Goal: Task Accomplishment & Management: Complete application form

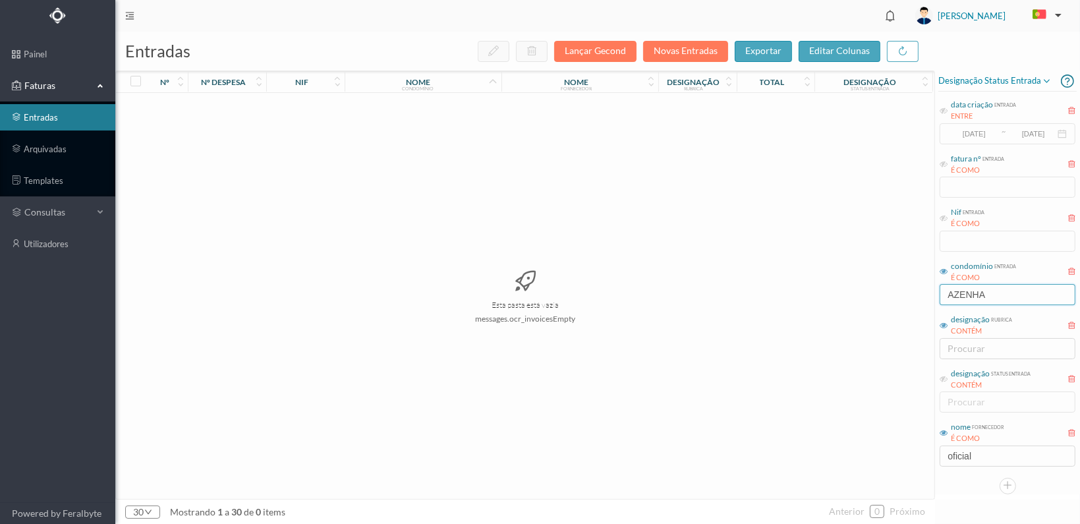
drag, startPoint x: 1021, startPoint y: 290, endPoint x: 938, endPoint y: 291, distance: 83.0
click at [943, 291] on input "AZENHA" at bounding box center [1007, 294] width 136 height 21
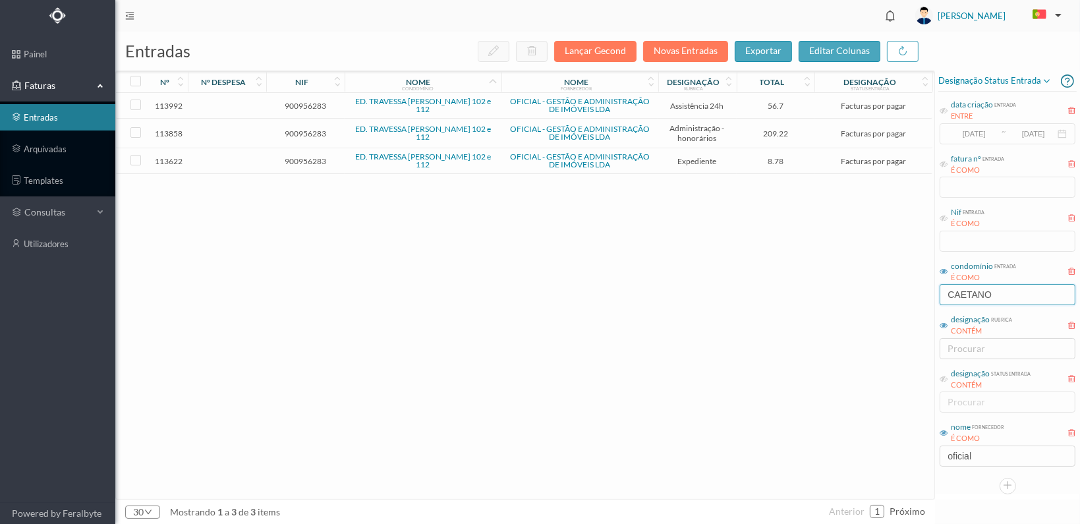
type input "CAETANO"
click at [303, 156] on span "900956283" at bounding box center [305, 161] width 72 height 10
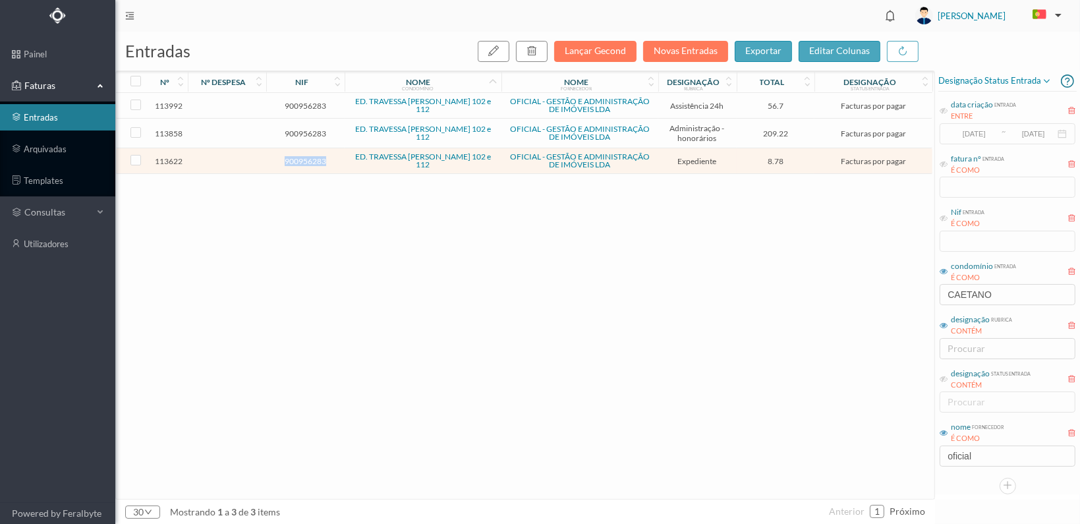
click at [303, 156] on span "900956283" at bounding box center [305, 161] width 72 height 10
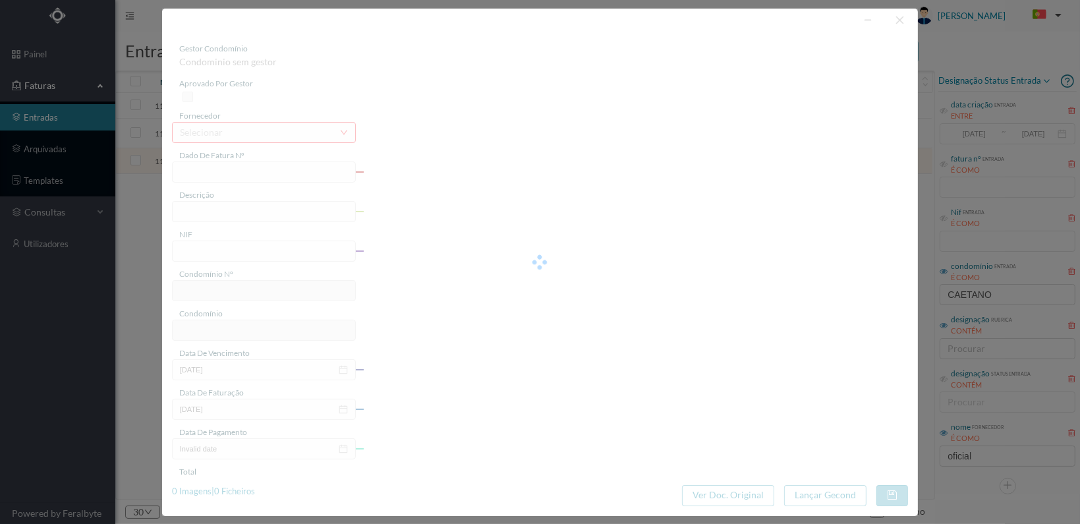
type input "FT 2025A1/4430"
type input "Serv. Administrativo - Custódia Documentação"
type input "900956283"
type input "[DATE]"
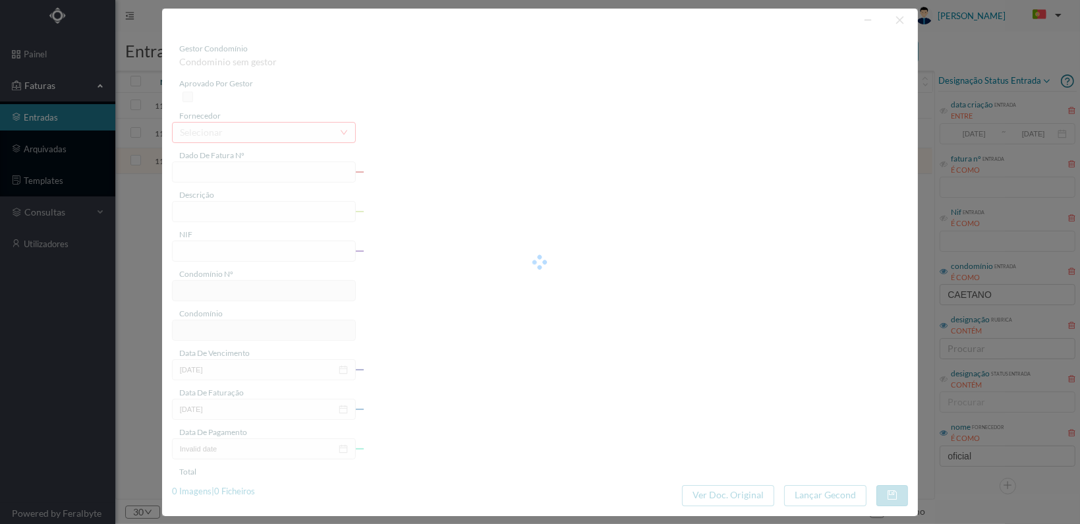
type input "[DATE]"
type input "8.78"
type input "724"
type input "ED. TRAVESSA [PERSON_NAME] 102 e 112"
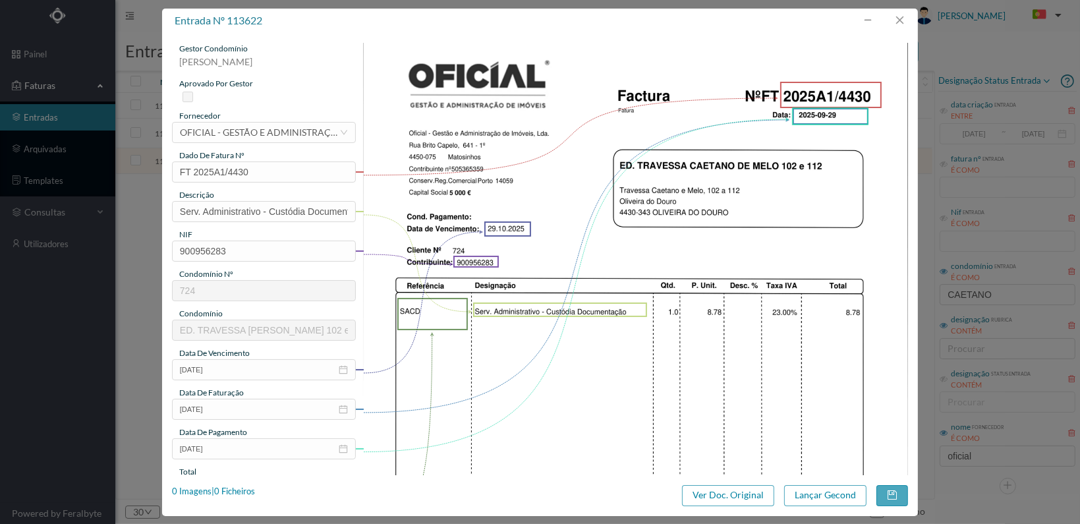
scroll to position [344, 0]
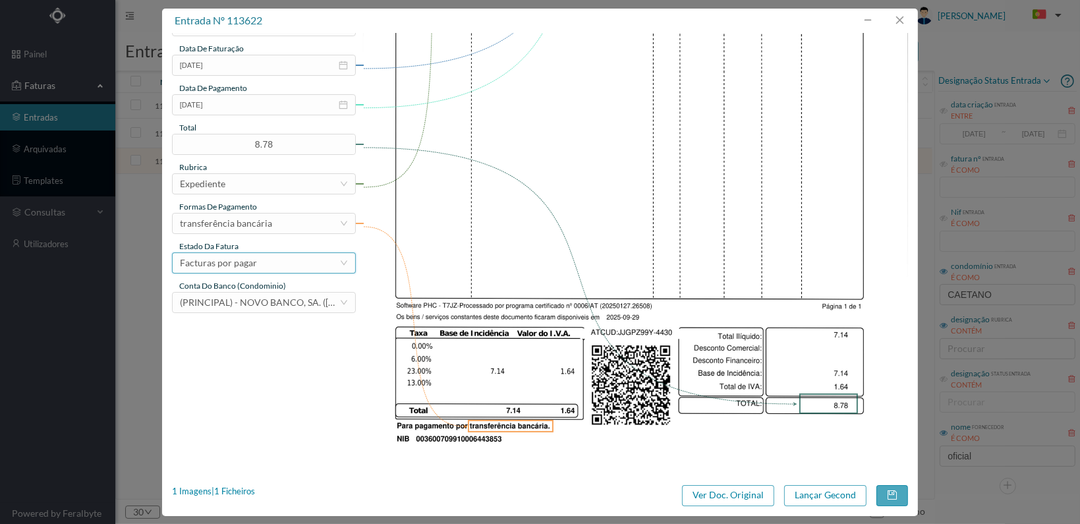
click at [319, 261] on div "Facturas por pagar" at bounding box center [259, 263] width 159 height 20
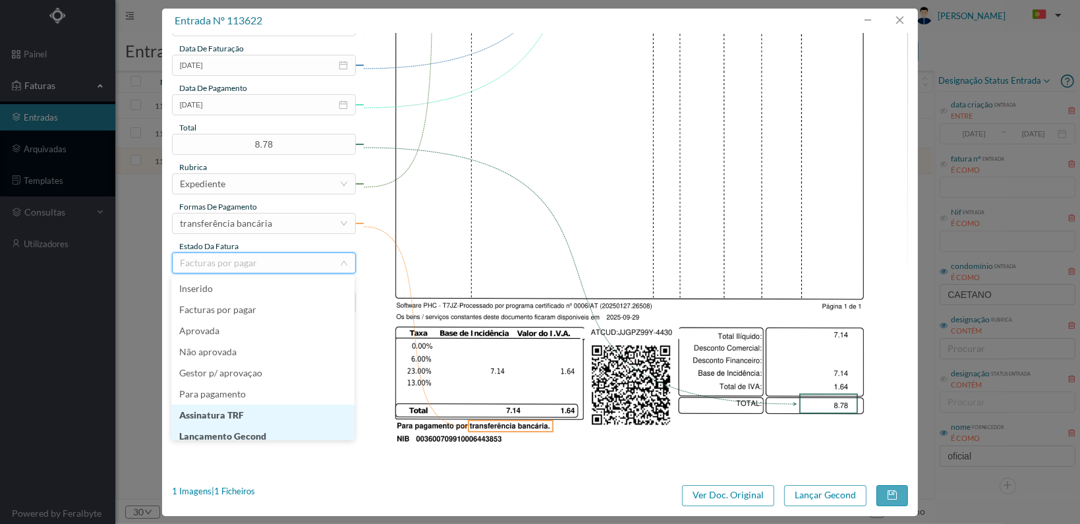
scroll to position [7, 0]
click at [294, 430] on li "Lançamento Gecond" at bounding box center [262, 429] width 183 height 21
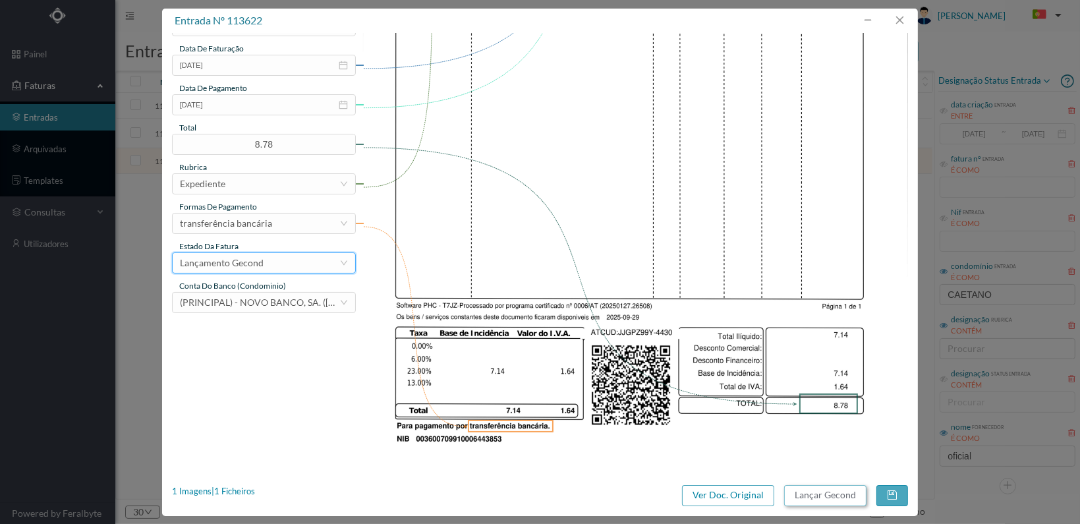
click at [827, 494] on button "Lançar Gecond" at bounding box center [825, 495] width 82 height 21
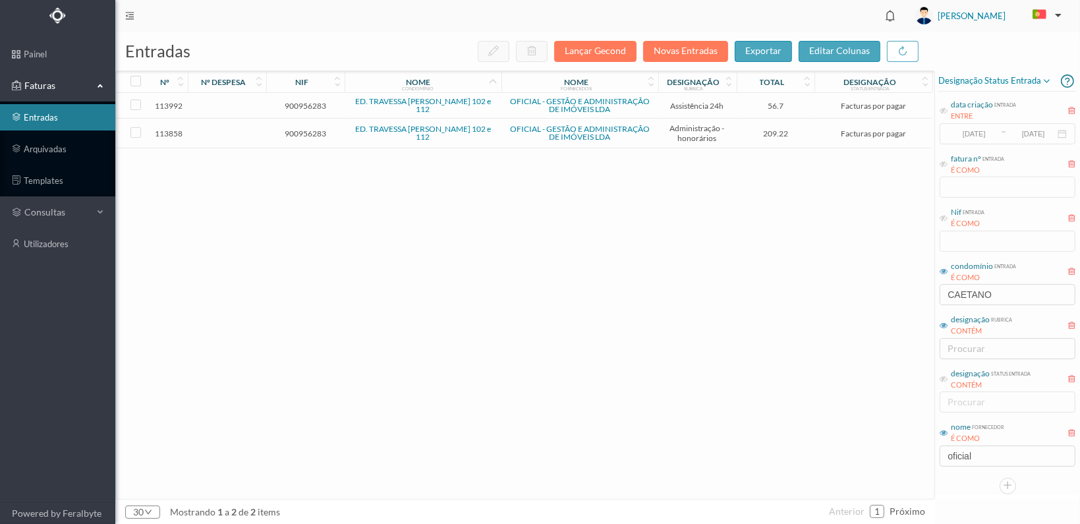
click at [304, 128] on span "900956283" at bounding box center [305, 133] width 72 height 10
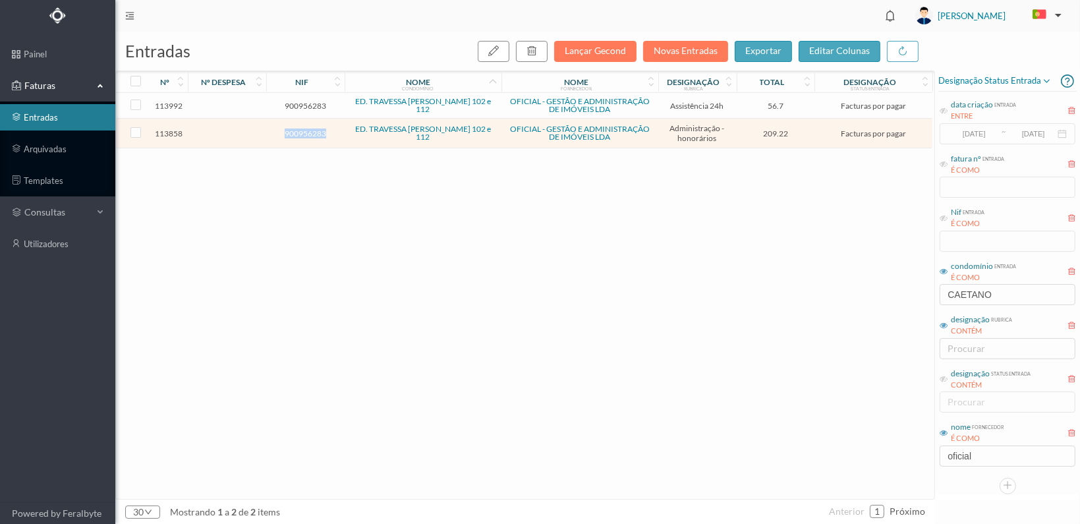
click at [304, 128] on span "900956283" at bounding box center [305, 133] width 72 height 10
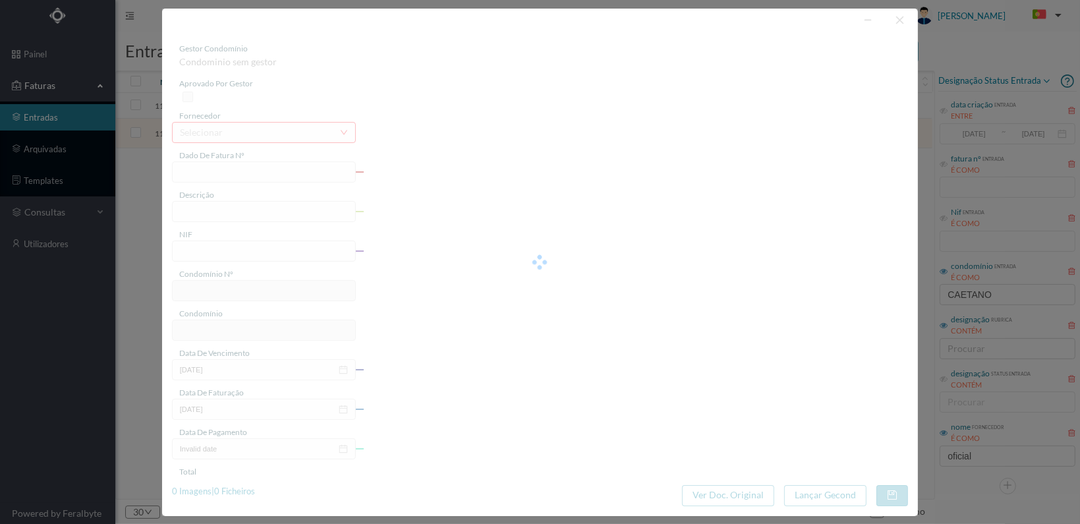
type input "FT 2025A1/4623"
type input "HONORARIOS Outubro de 2025"
type input "900956283"
type input "[DATE]"
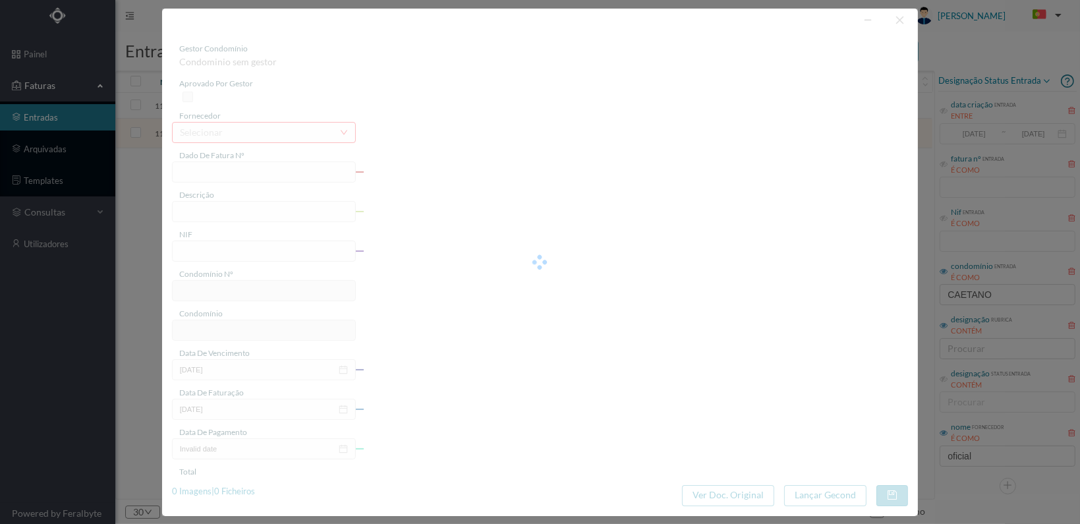
type input "[DATE]"
type input "209.22"
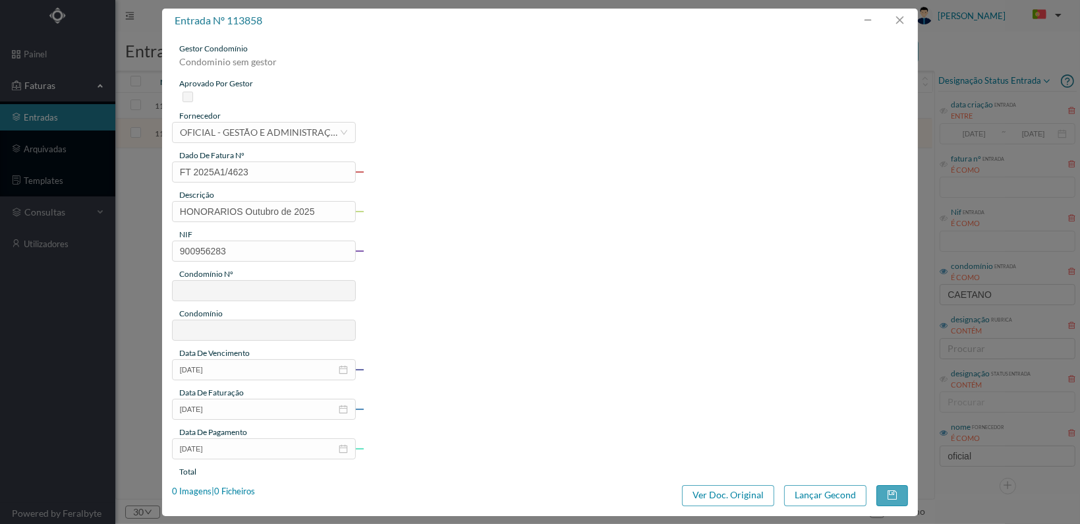
type input "724"
type input "ED. TRAVESSA [PERSON_NAME] 102 e 112"
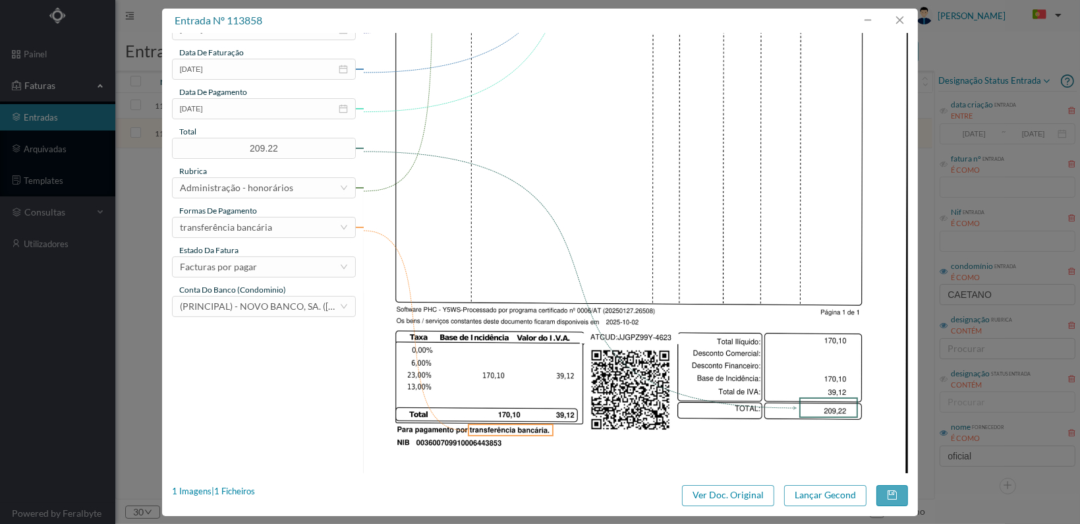
scroll to position [344, 0]
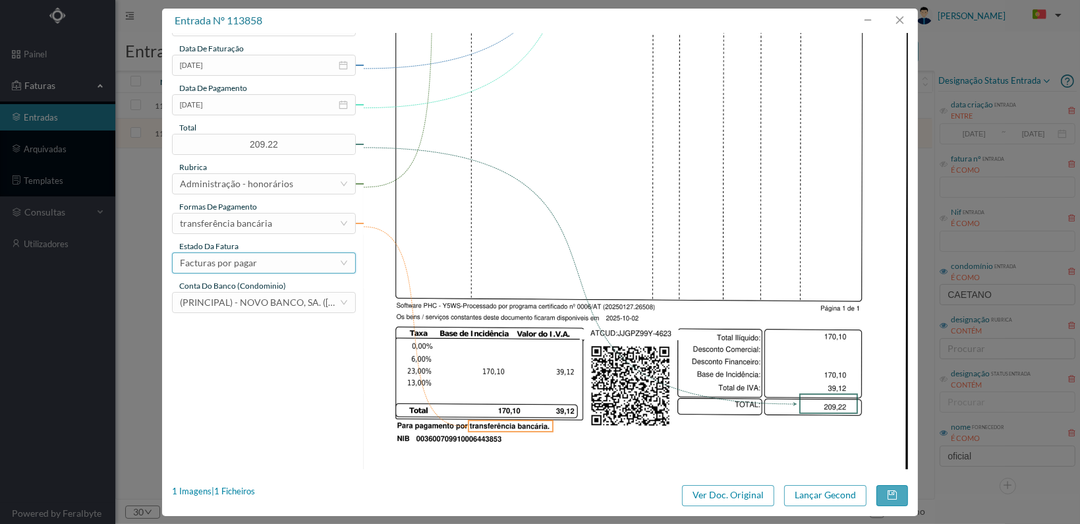
click at [326, 264] on div "Facturas por pagar" at bounding box center [259, 263] width 159 height 20
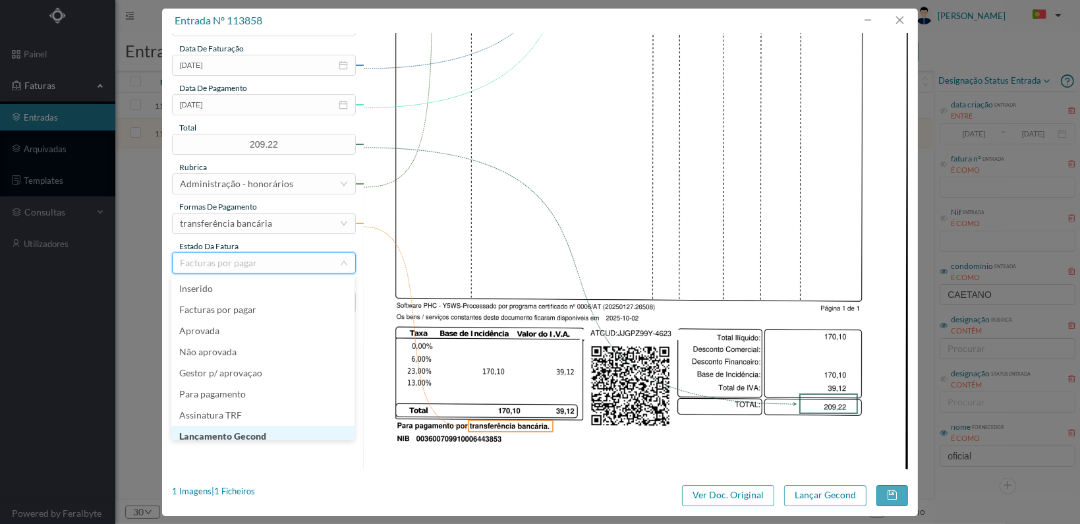
scroll to position [7, 0]
click at [307, 427] on li "Lançamento Gecond" at bounding box center [262, 429] width 183 height 21
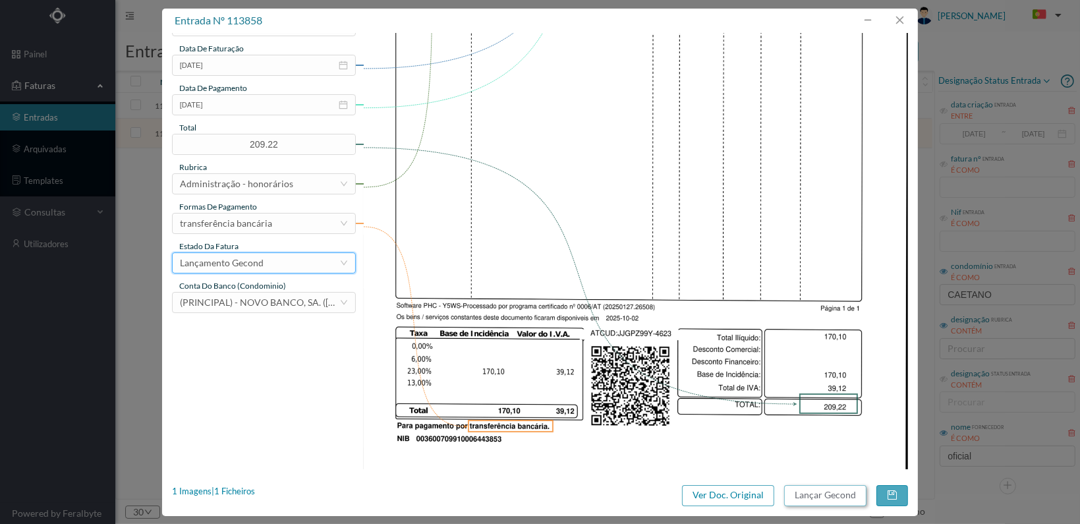
click at [815, 497] on button "Lançar Gecond" at bounding box center [825, 495] width 82 height 21
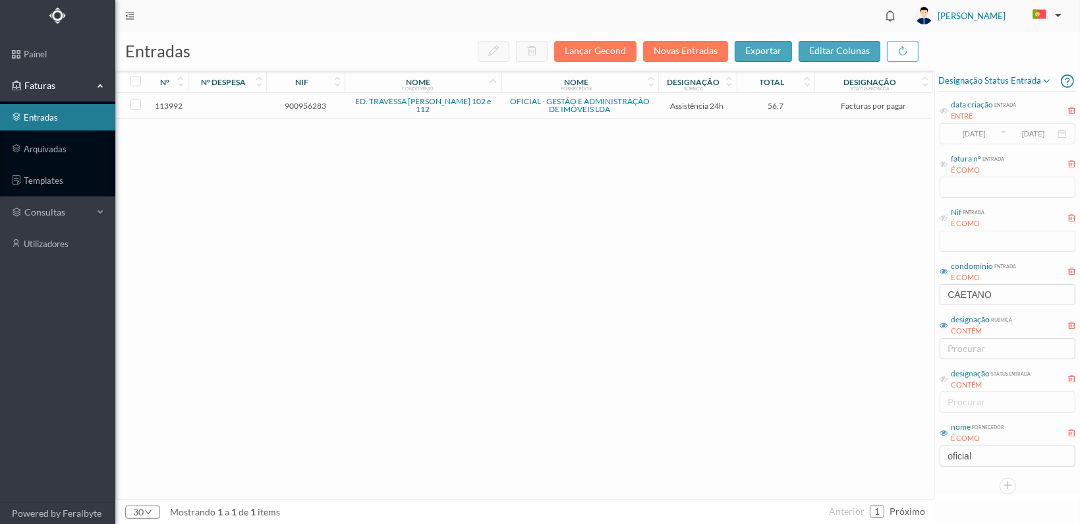
click at [308, 103] on span "900956283" at bounding box center [305, 106] width 72 height 10
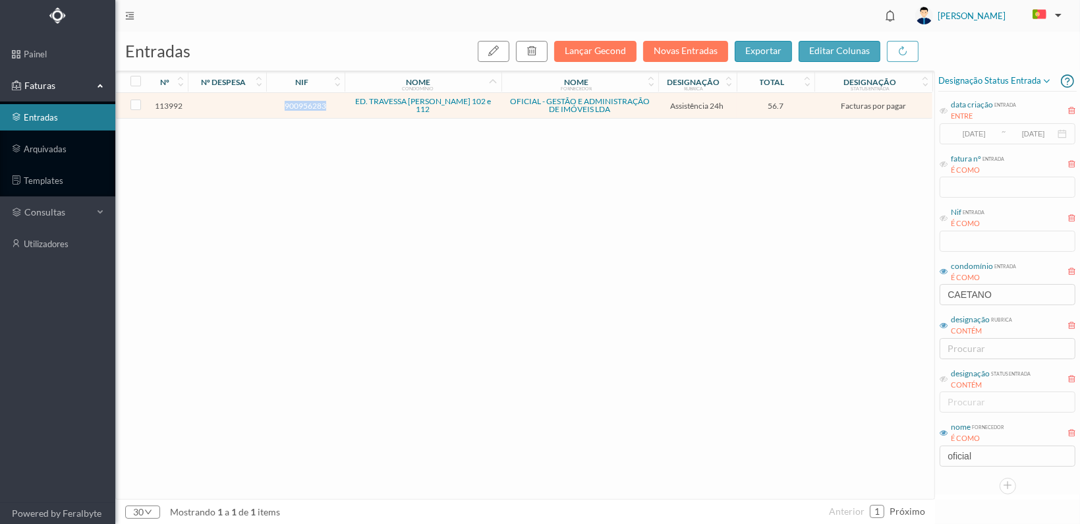
click at [308, 103] on span "900956283" at bounding box center [305, 106] width 72 height 10
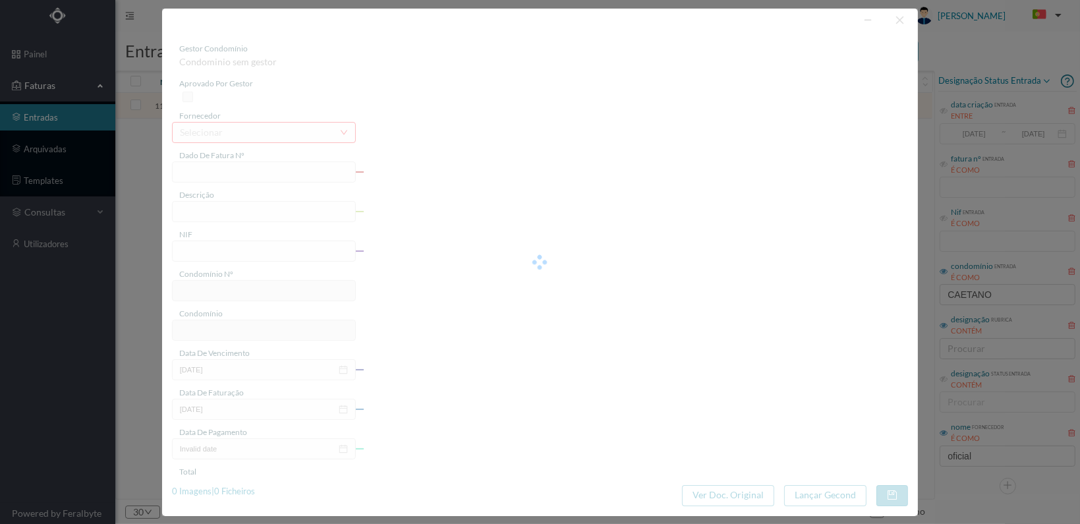
type input "FT 2025A1/4757"
type input "MANUTENÇÃO Outubro de 2025"
type input "900956283"
type input "[DATE]"
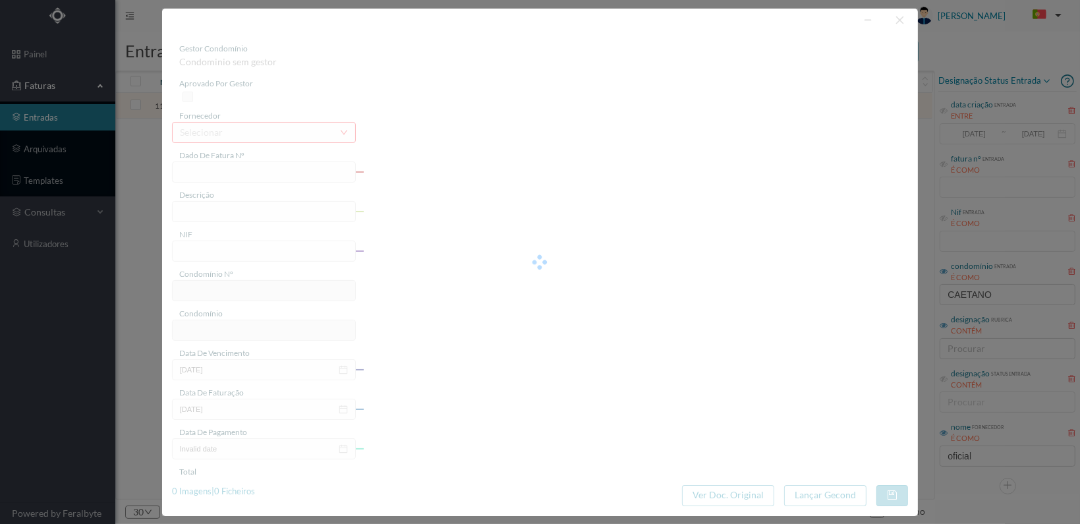
type input "[DATE]"
type input "56.70"
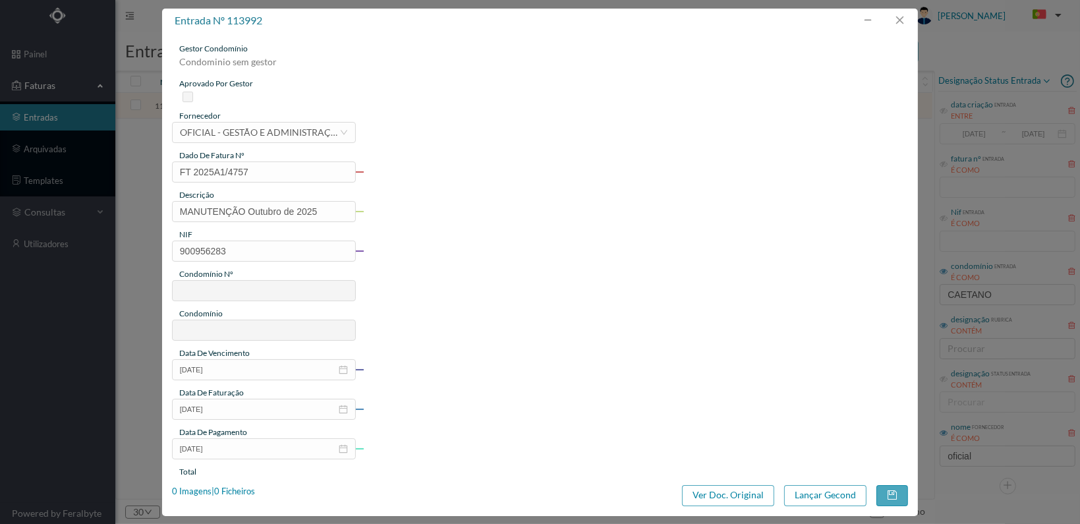
type input "724"
type input "ED. TRAVESSA [PERSON_NAME] 102 e 112"
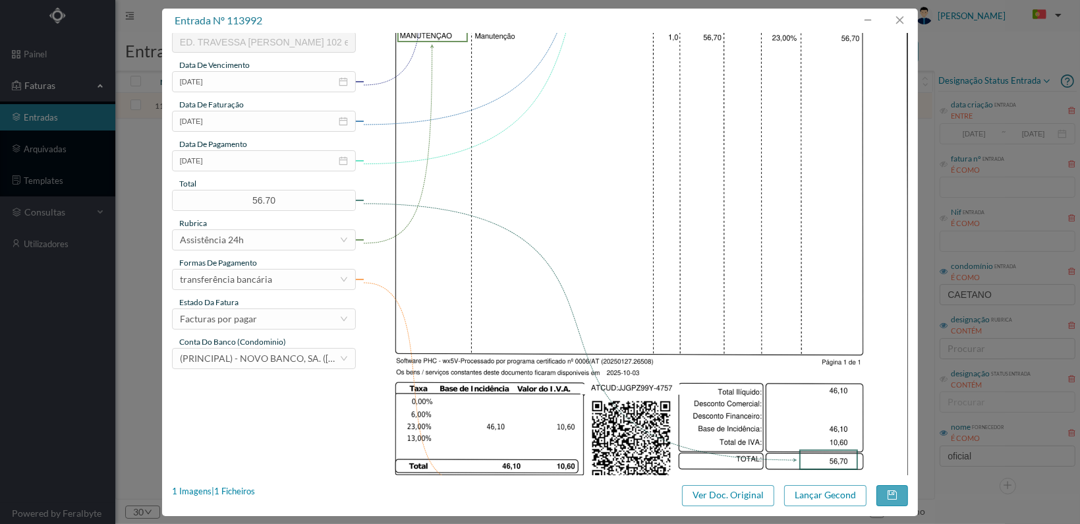
scroll to position [344, 0]
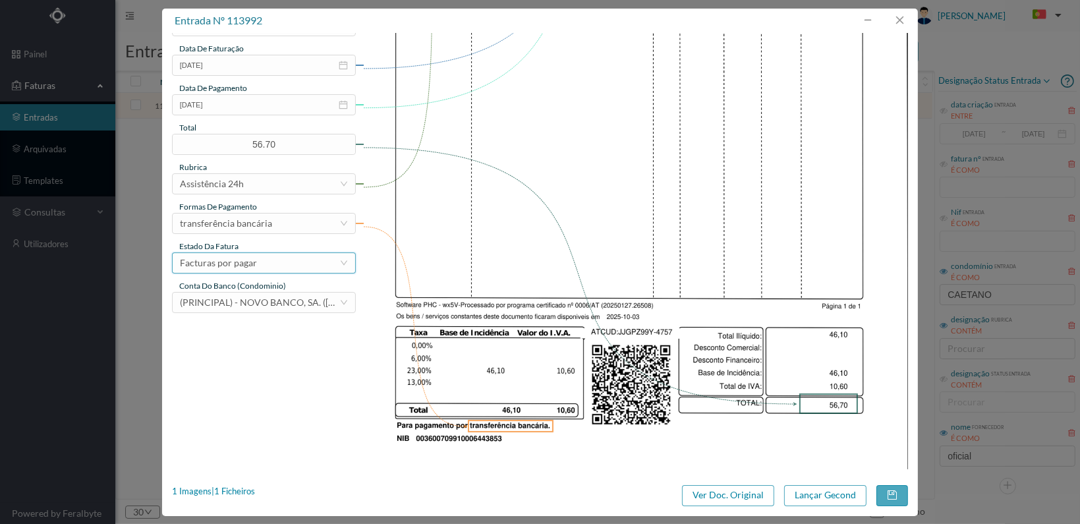
click at [308, 265] on div "Facturas por pagar" at bounding box center [259, 263] width 159 height 20
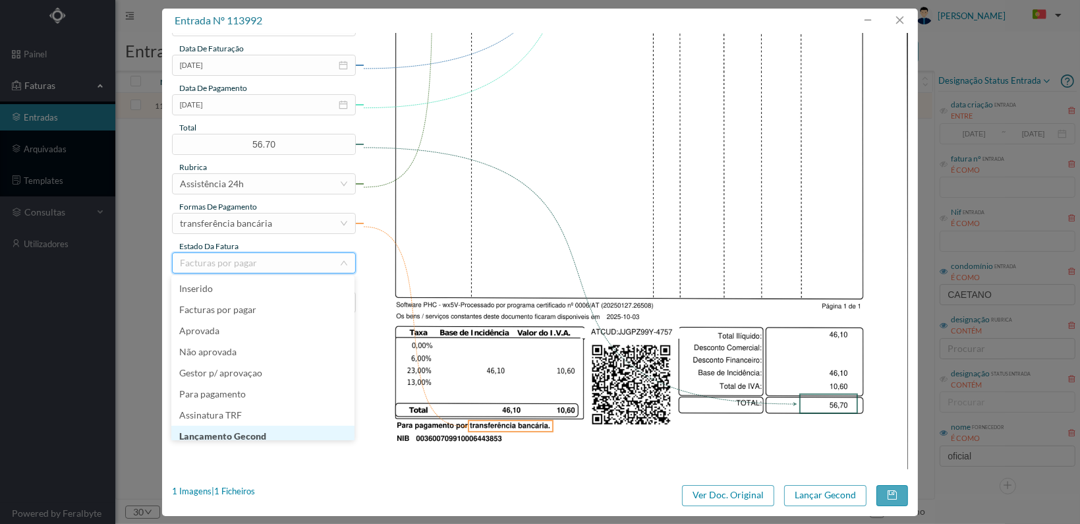
scroll to position [7, 0]
click at [290, 427] on li "Lançamento Gecond" at bounding box center [262, 429] width 183 height 21
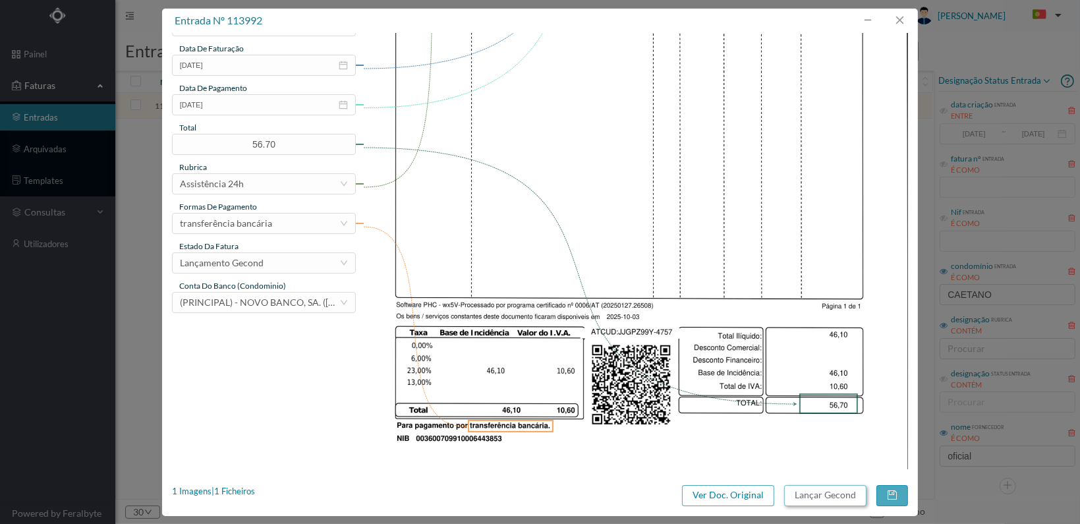
click at [819, 493] on button "Lançar Gecond" at bounding box center [825, 495] width 82 height 21
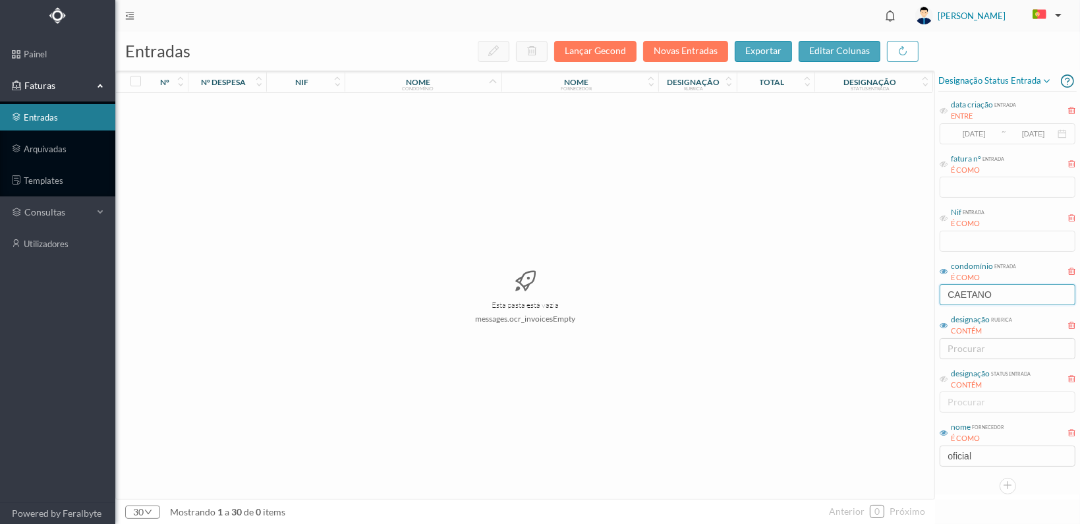
drag, startPoint x: 958, startPoint y: 292, endPoint x: 879, endPoint y: 292, distance: 79.7
click at [879, 292] on div "entradas Lançar Gecond Novas Entradas exportar editar colunas nº nº despesa nif…" at bounding box center [597, 278] width 964 height 492
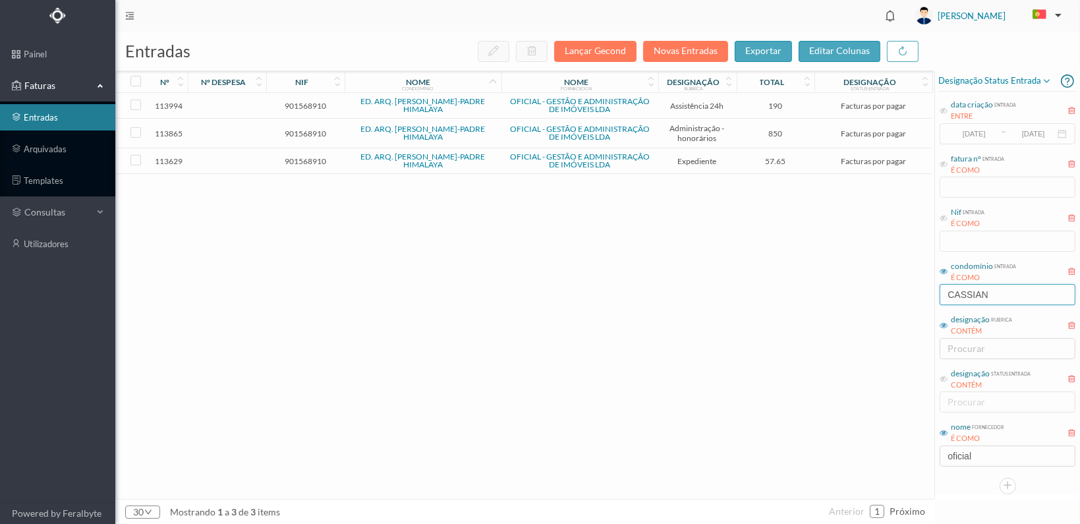
type input "CASSIAN"
click at [298, 159] on span "901568910" at bounding box center [305, 161] width 72 height 10
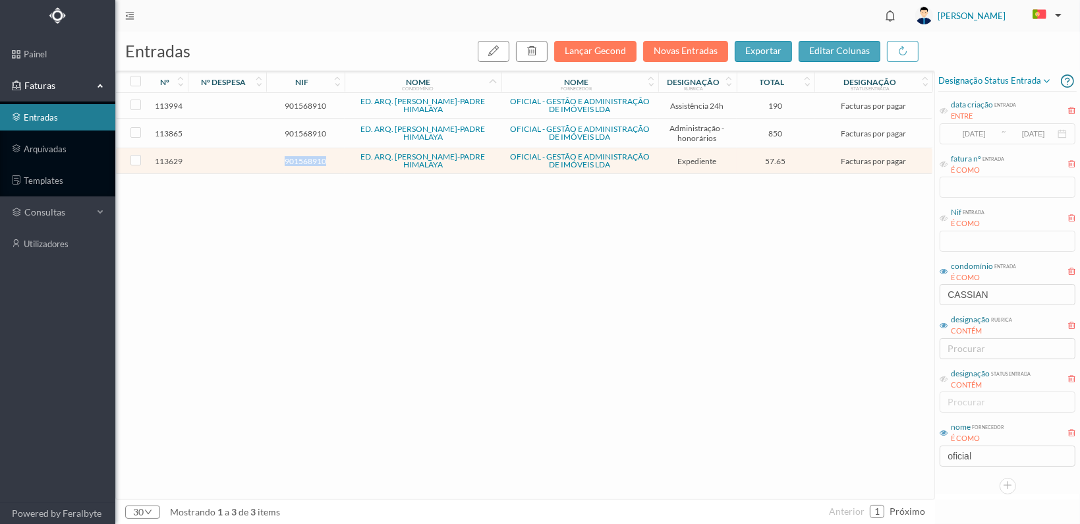
click at [298, 159] on span "901568910" at bounding box center [305, 161] width 72 height 10
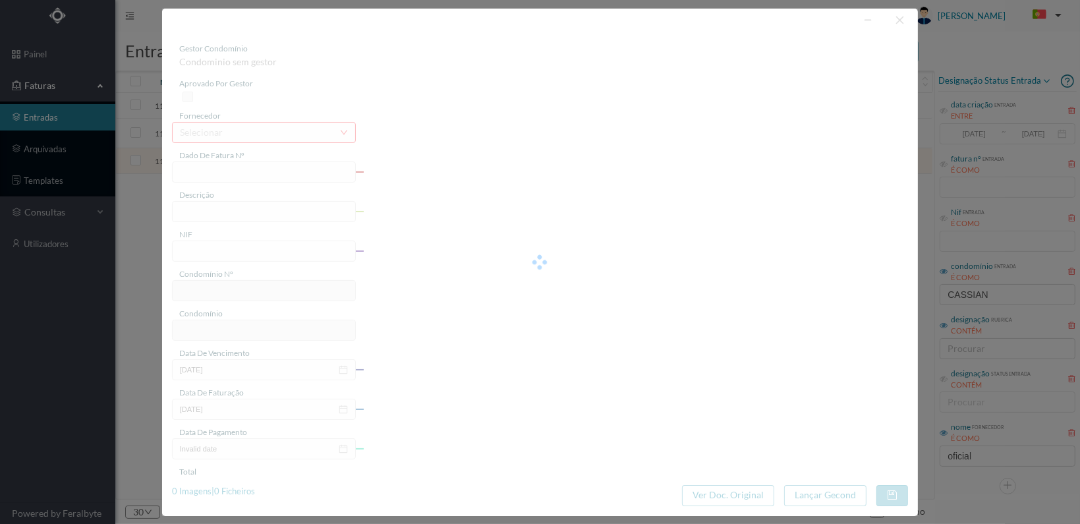
type input "FT 2025A1/4437"
type input "Serv. Administrativo - Custódia Documentação"
type input "901568910"
type input "[DATE]"
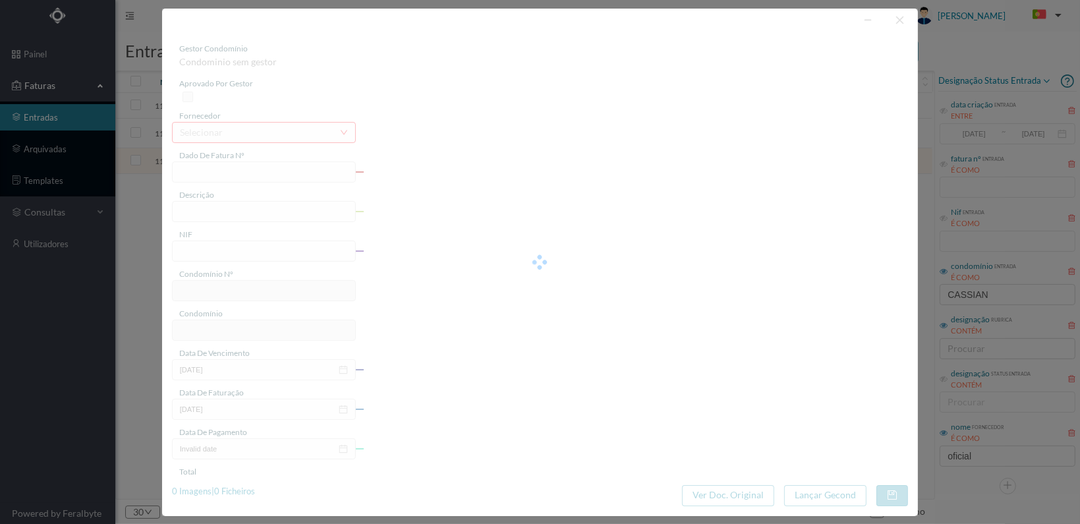
type input "[DATE]"
type input "57.65"
type input "733"
type input "ED. ARQ. [PERSON_NAME]-PADRE HIMALAYA"
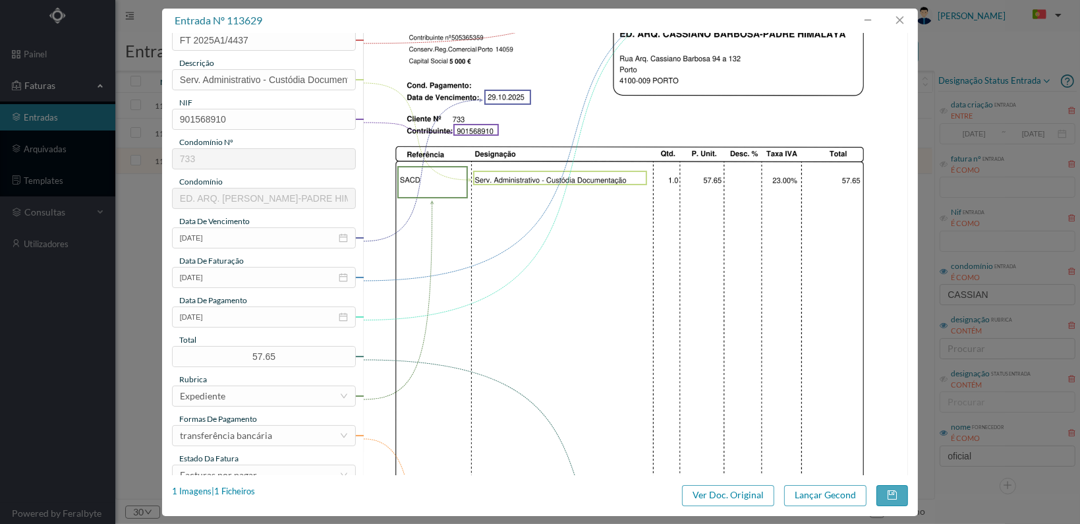
scroll to position [329, 0]
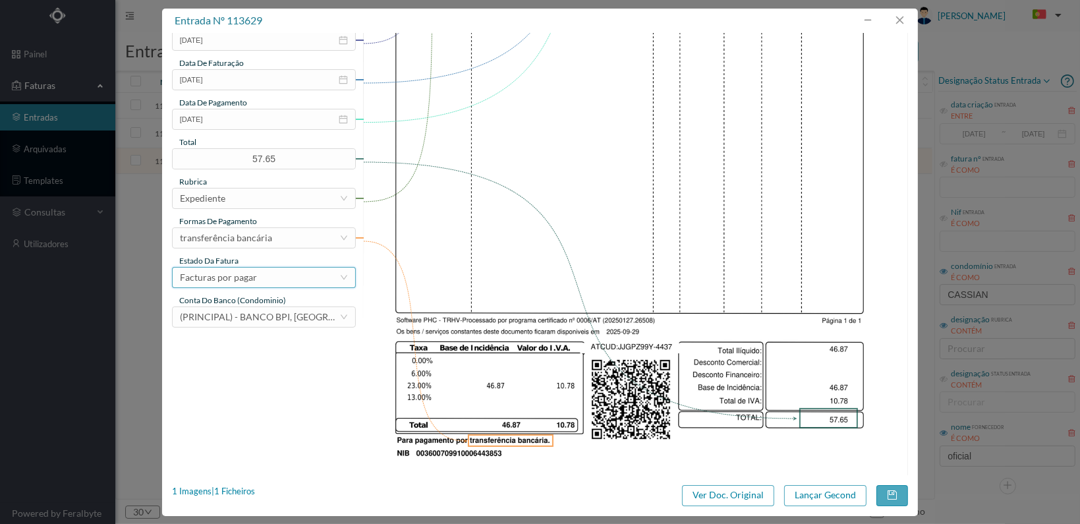
click at [340, 280] on icon "icon: down" at bounding box center [344, 277] width 8 height 8
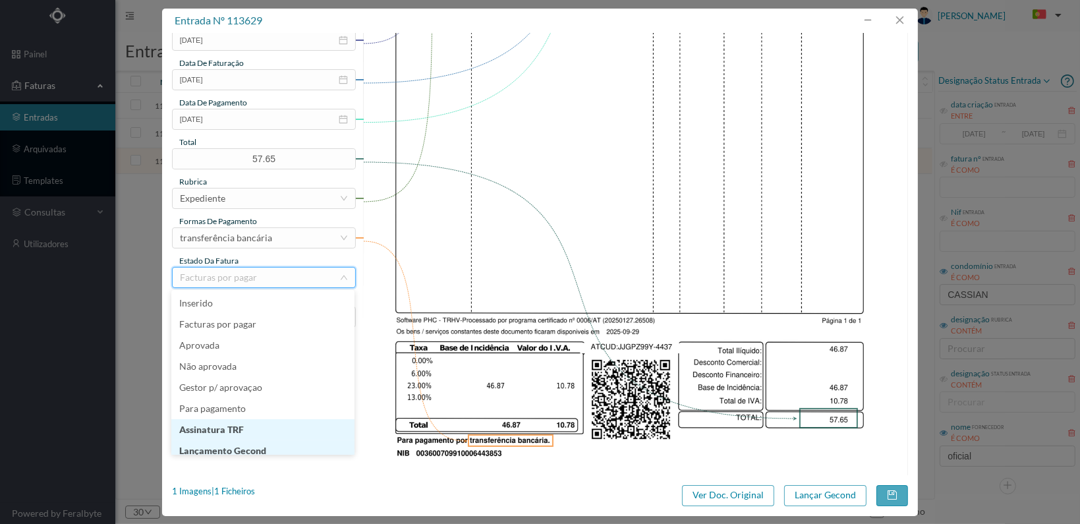
scroll to position [7, 0]
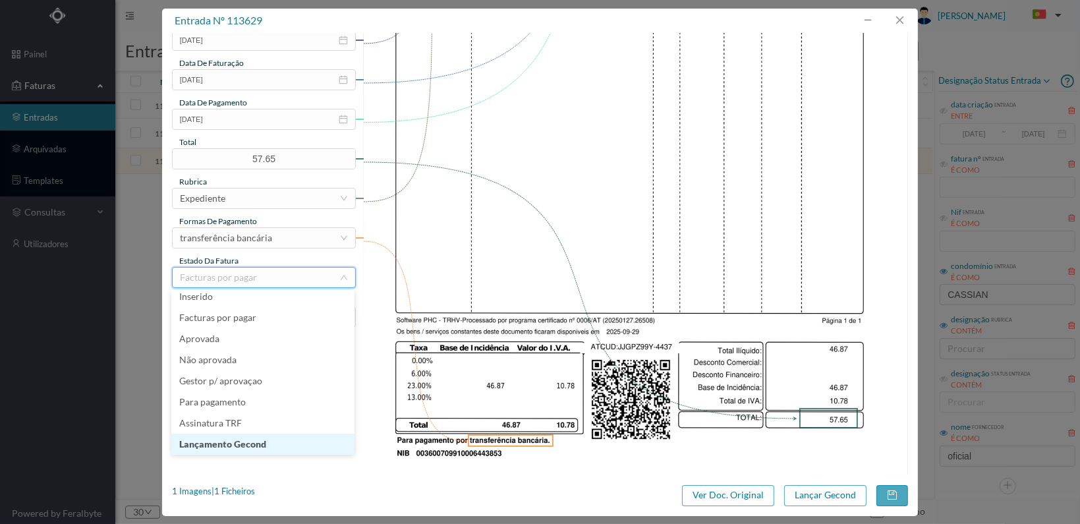
click at [266, 442] on li "Lançamento Gecond" at bounding box center [262, 443] width 183 height 21
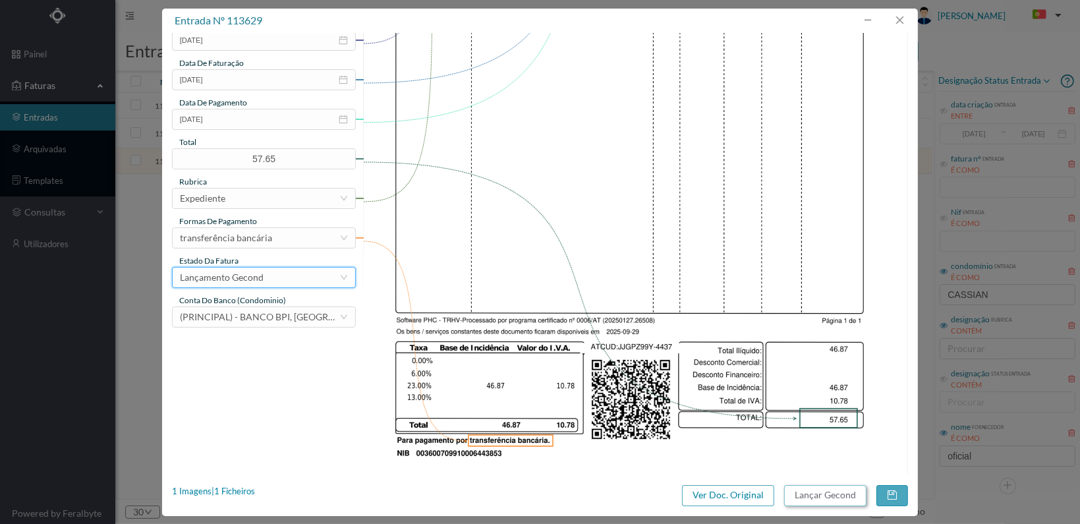
click at [820, 497] on button "Lançar Gecond" at bounding box center [825, 495] width 82 height 21
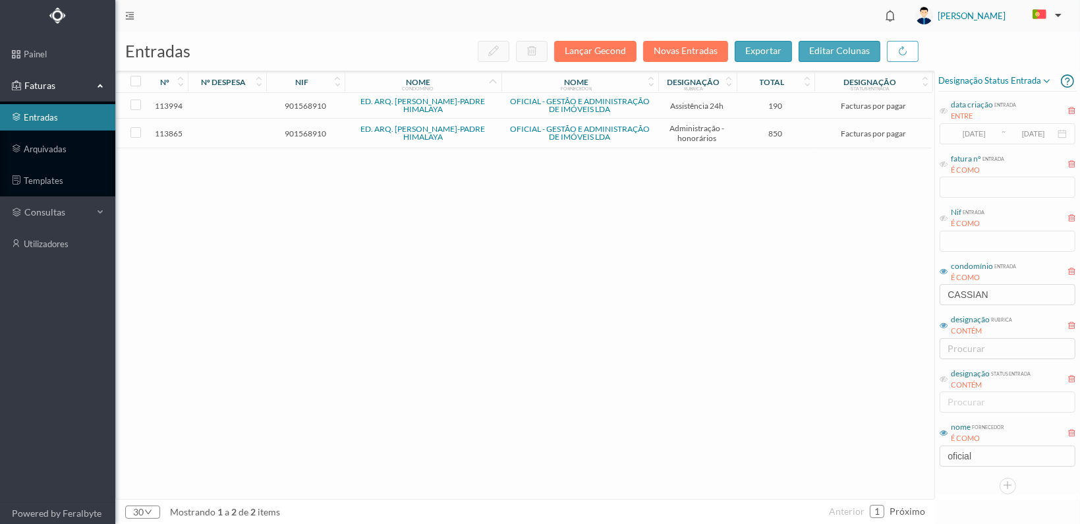
click at [302, 132] on span "901568910" at bounding box center [305, 133] width 72 height 10
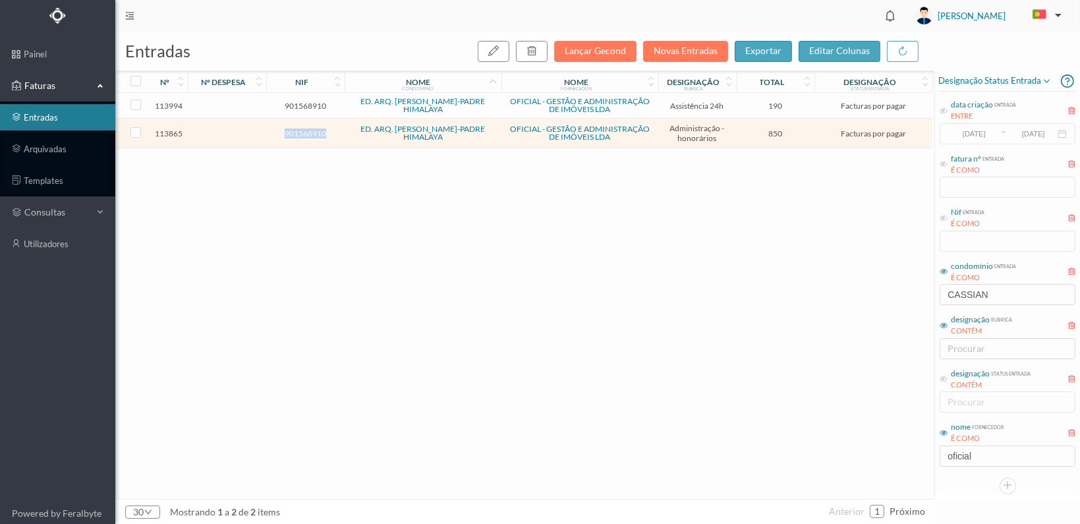
click at [302, 132] on span "901568910" at bounding box center [305, 133] width 72 height 10
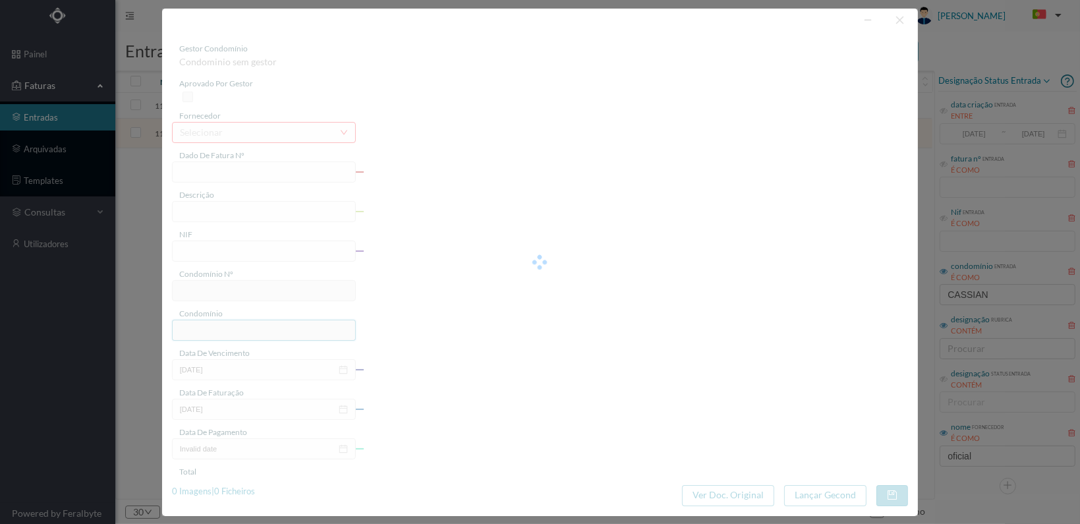
type input "FT 2025A1/4630"
type input "HONORARIOS Outubro de 2025"
type input "901568910"
type input "[DATE]"
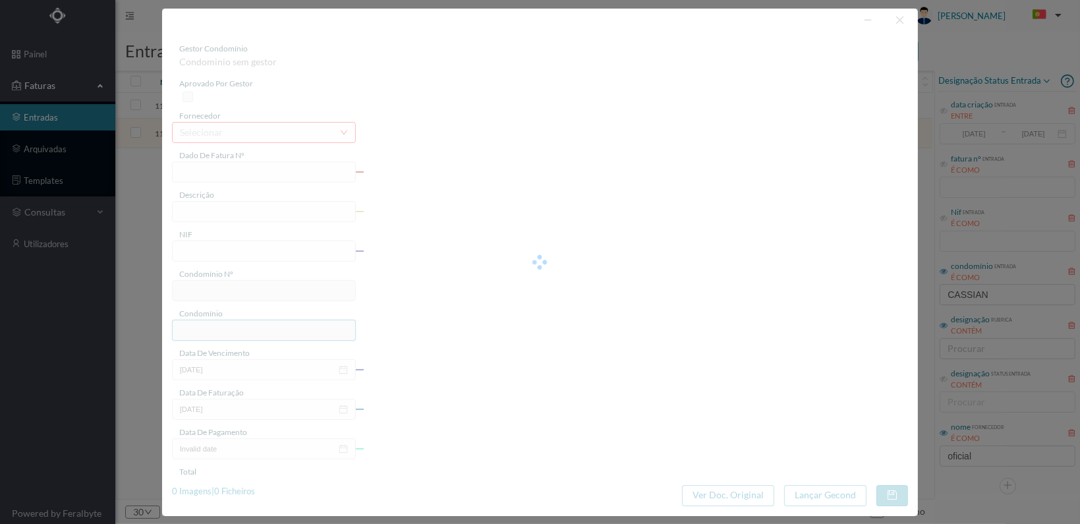
type input "[DATE]"
type input "850.00"
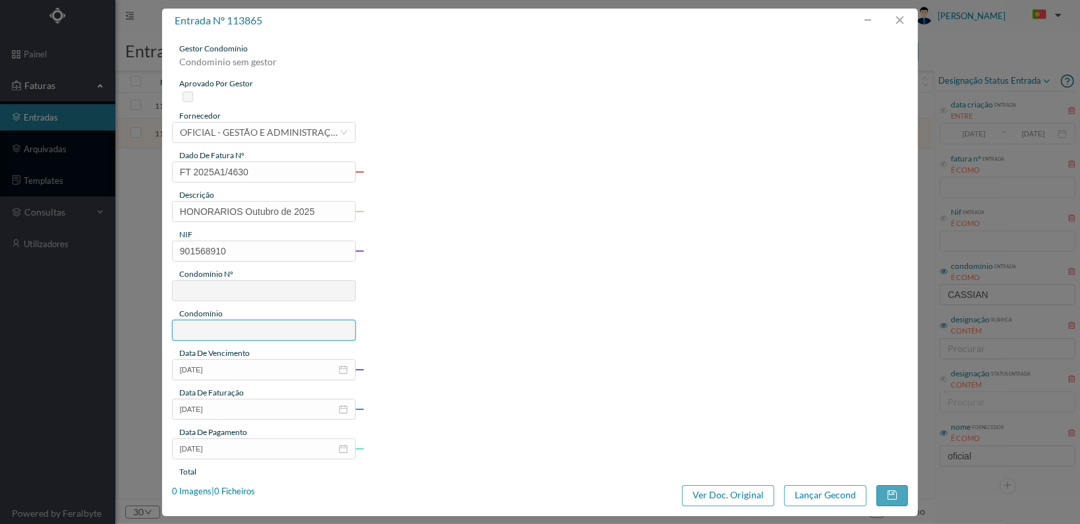
type input "733"
type input "ED. ARQ. [PERSON_NAME]-PADRE HIMALAYA"
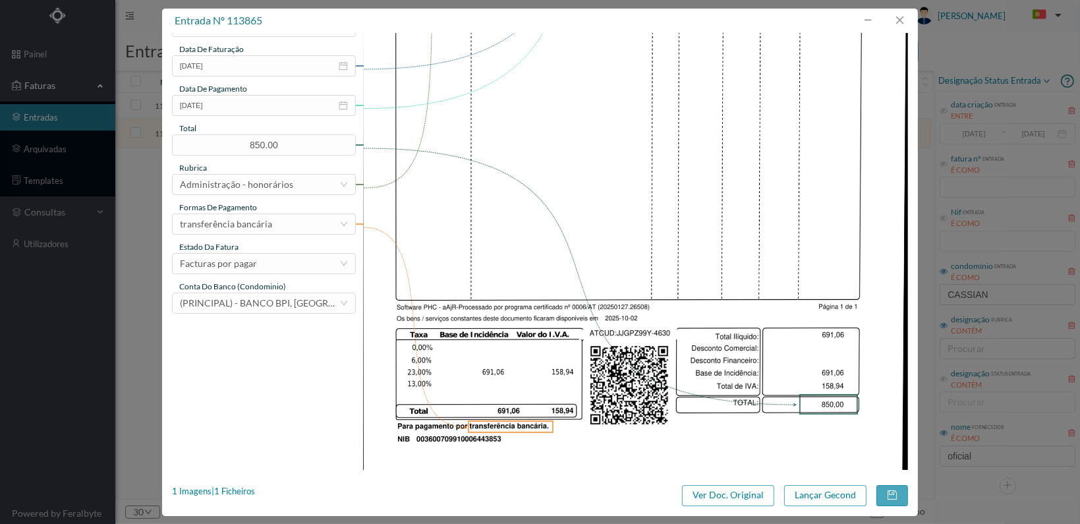
scroll to position [344, 0]
click at [319, 261] on div "Facturas por pagar" at bounding box center [259, 263] width 159 height 20
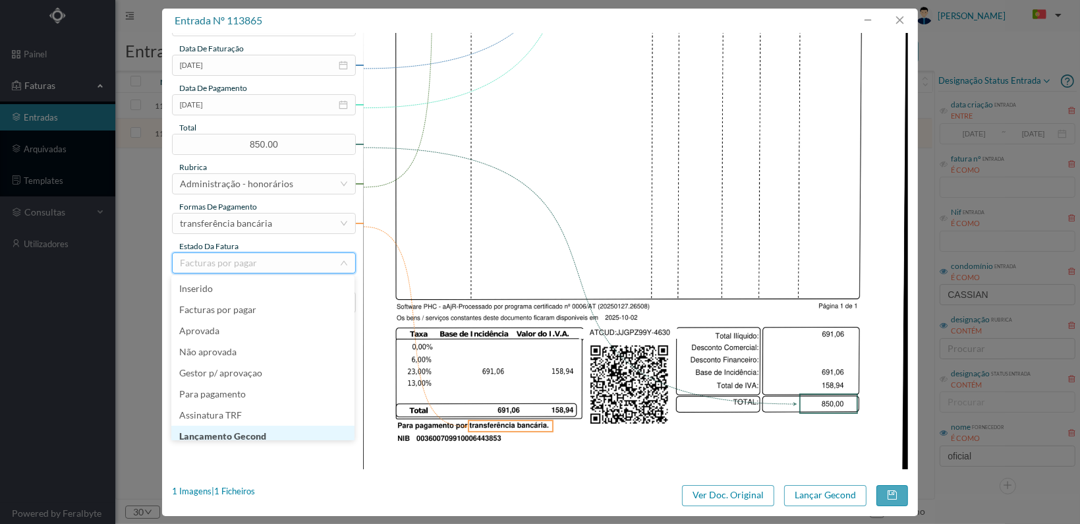
scroll to position [7, 0]
click at [279, 425] on li "Lançamento Gecond" at bounding box center [262, 429] width 183 height 21
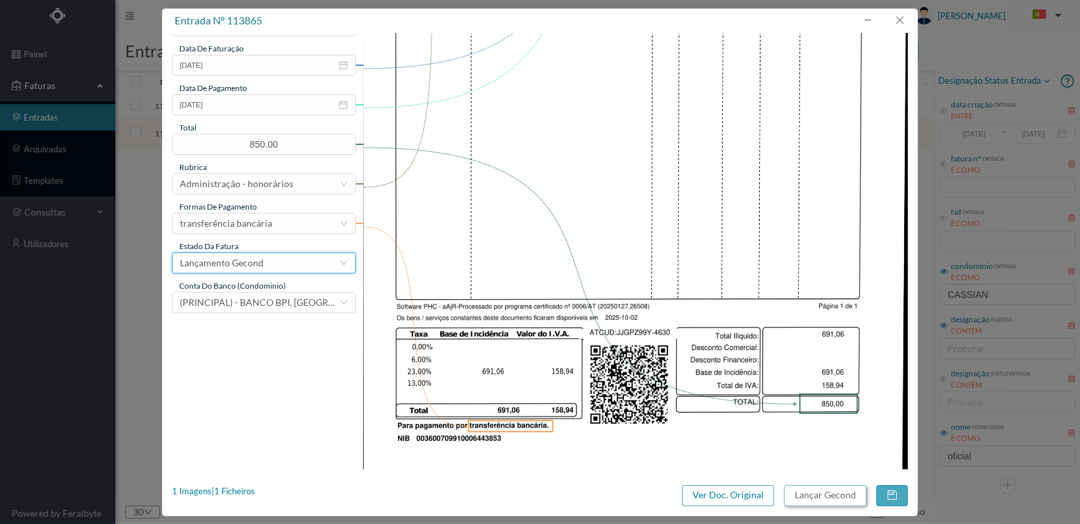
click at [815, 498] on button "Lançar Gecond" at bounding box center [825, 495] width 82 height 21
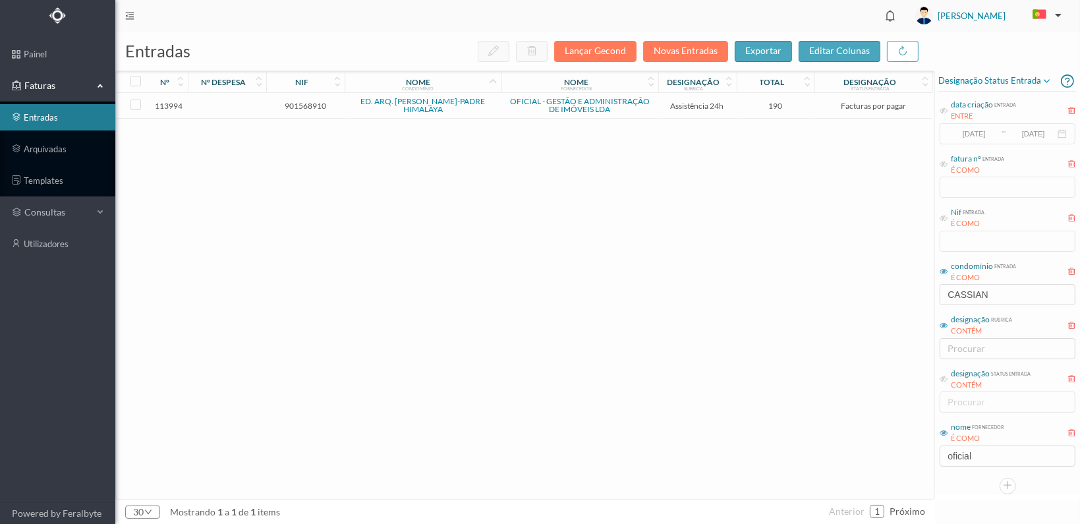
click at [304, 106] on span "901568910" at bounding box center [305, 106] width 72 height 10
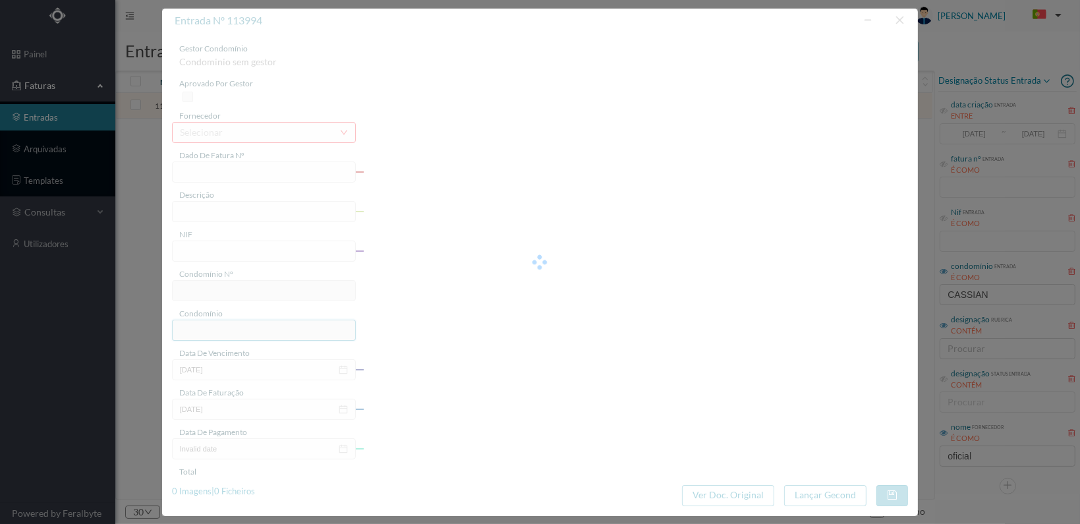
type input "FT 2025A1/4759"
type input "MANUTENÇÃO Outubro de 2025"
type input "901568910"
type input "[DATE]"
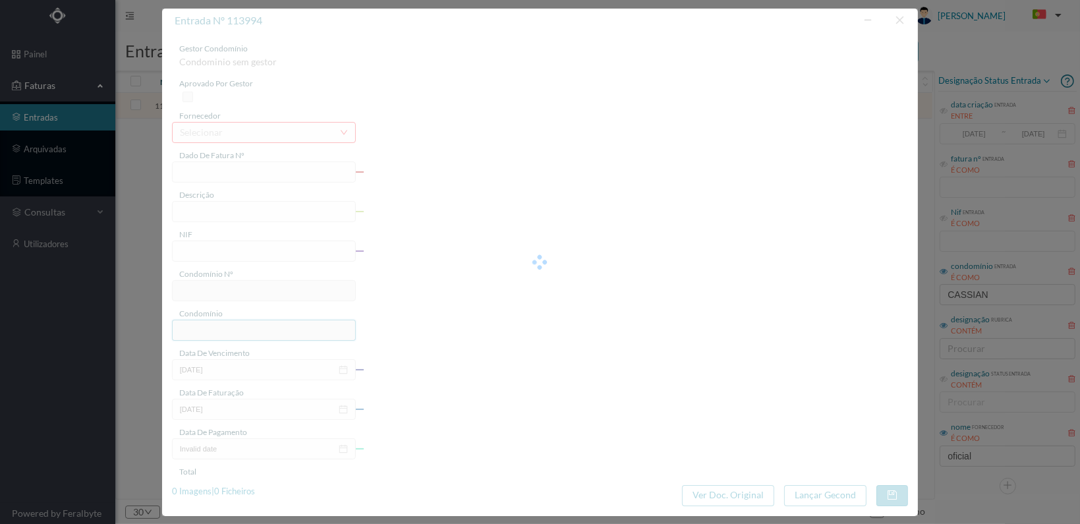
type input "[DATE]"
type input "190.00"
type input "733"
type input "ED. ARQ. [PERSON_NAME]-PADRE HIMALAYA"
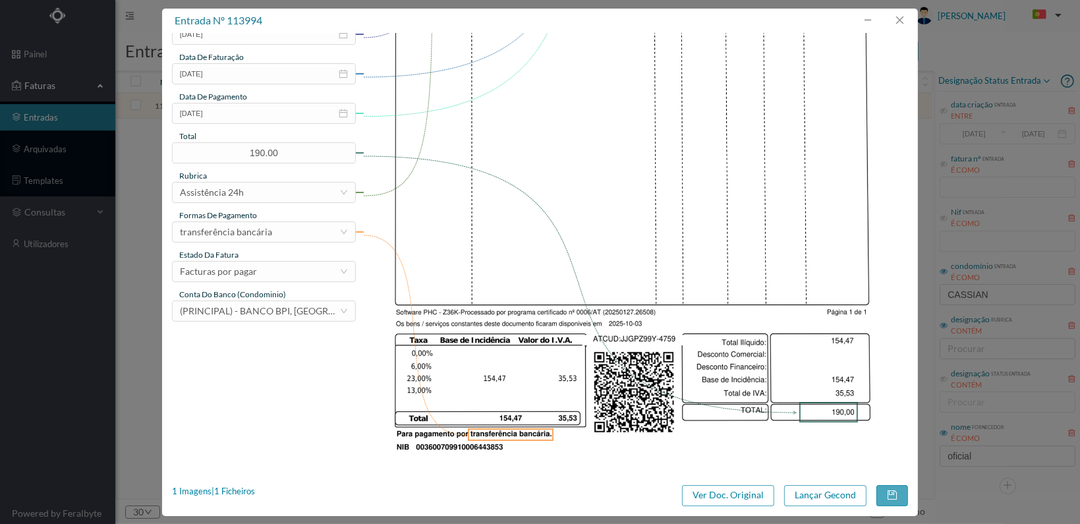
scroll to position [344, 0]
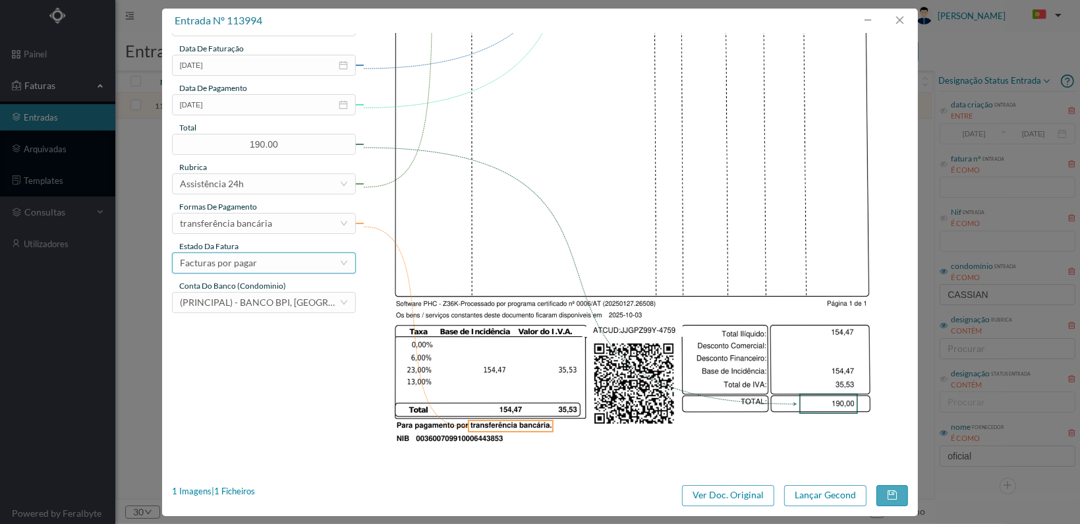
click at [314, 266] on div "Facturas por pagar" at bounding box center [259, 263] width 159 height 20
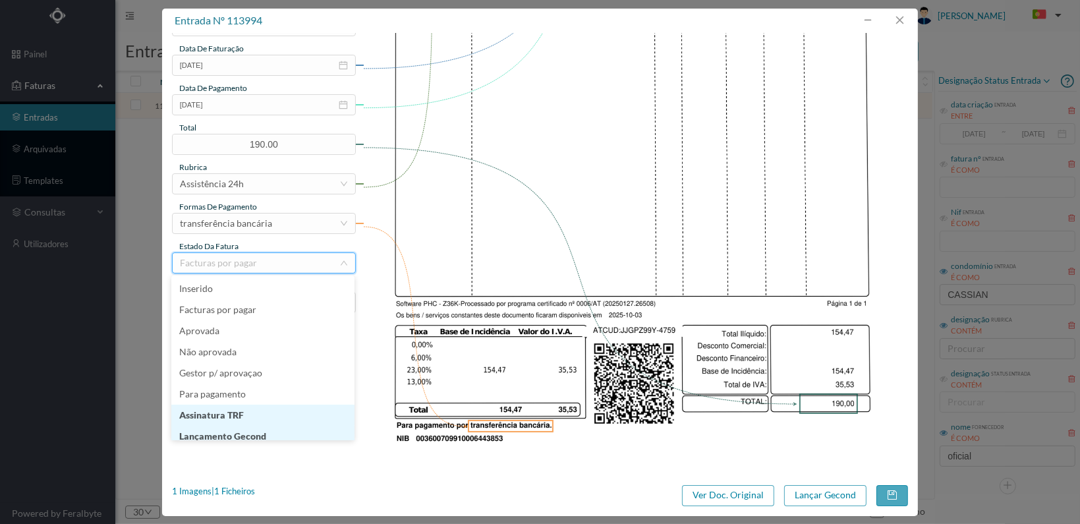
scroll to position [7, 0]
click at [277, 426] on li "Lançamento Gecond" at bounding box center [262, 429] width 183 height 21
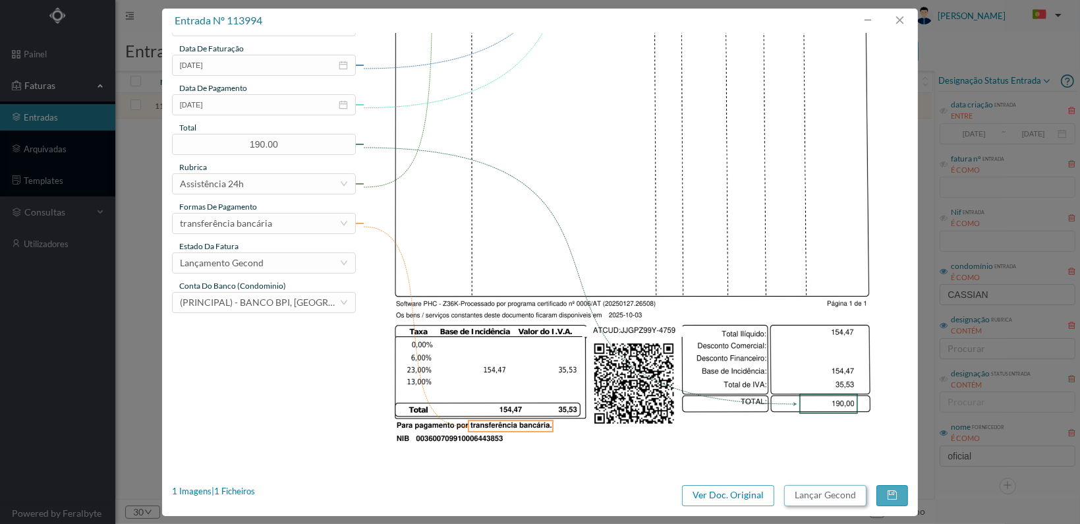
click at [820, 491] on button "Lançar Gecond" at bounding box center [825, 495] width 82 height 21
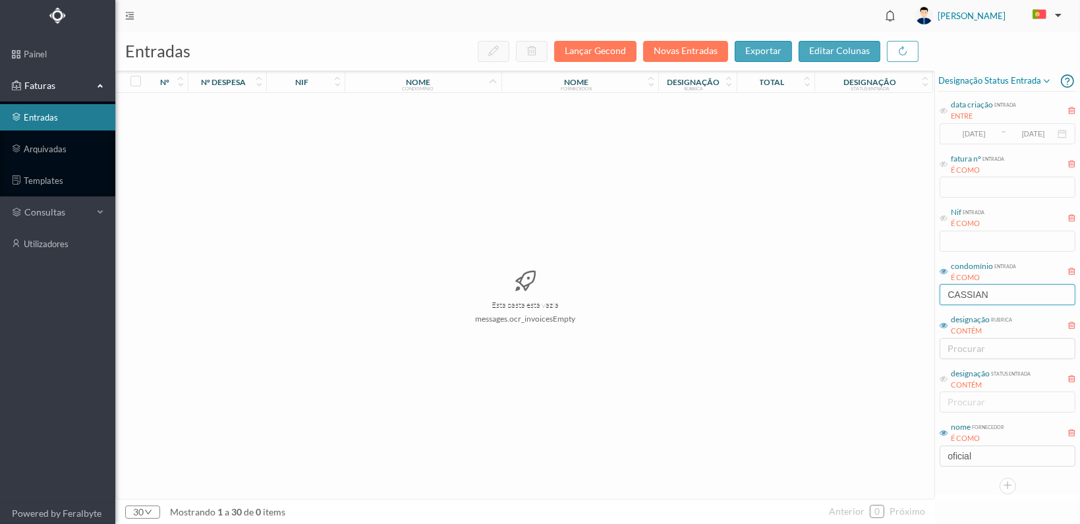
drag, startPoint x: 997, startPoint y: 291, endPoint x: 896, endPoint y: 294, distance: 100.2
click at [898, 293] on div "entradas Lançar Gecond Novas Entradas exportar editar colunas nº nº despesa nif…" at bounding box center [597, 278] width 964 height 492
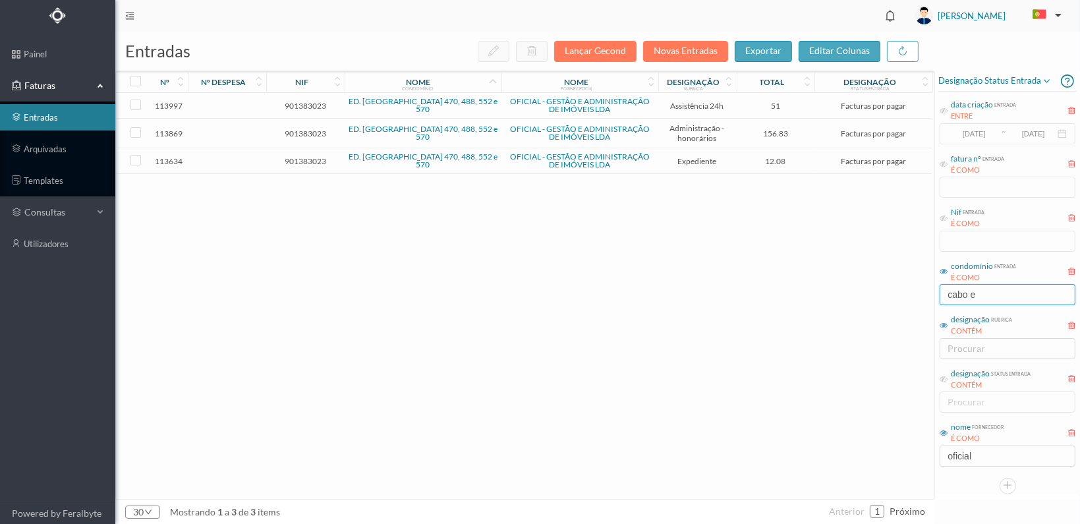
type input "cabo e"
click at [303, 159] on span "901383023" at bounding box center [305, 161] width 72 height 10
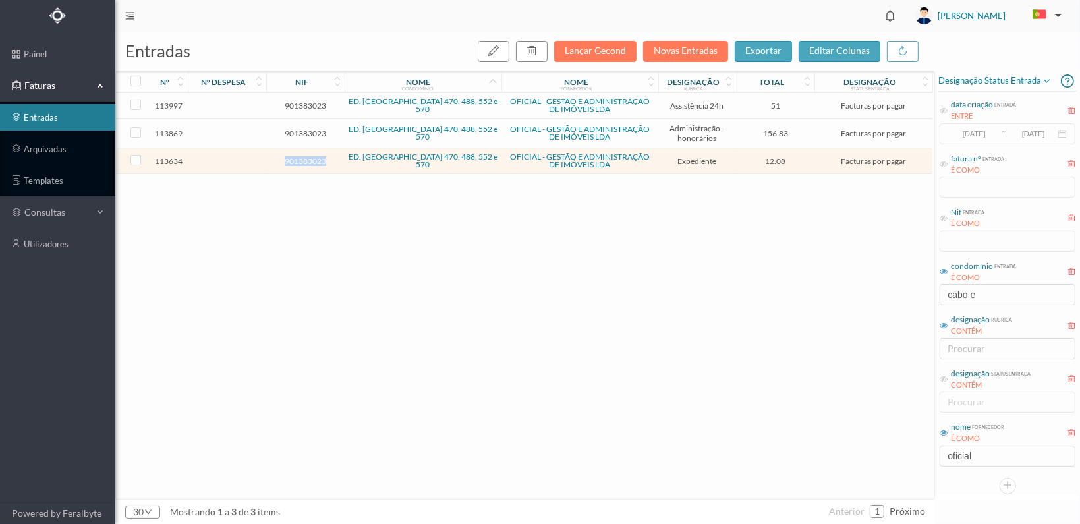
click at [302, 161] on span "901383023" at bounding box center [305, 161] width 72 height 10
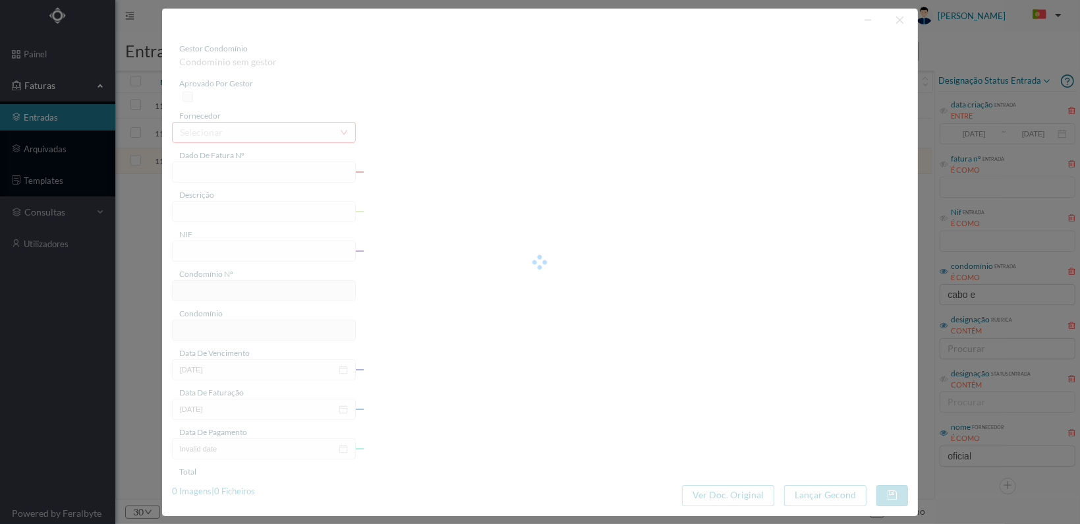
type input "FT 2025A1/4442"
type input "Serv. Administrativo - Custódia Documentação"
type input "901383023"
type input "[DATE]"
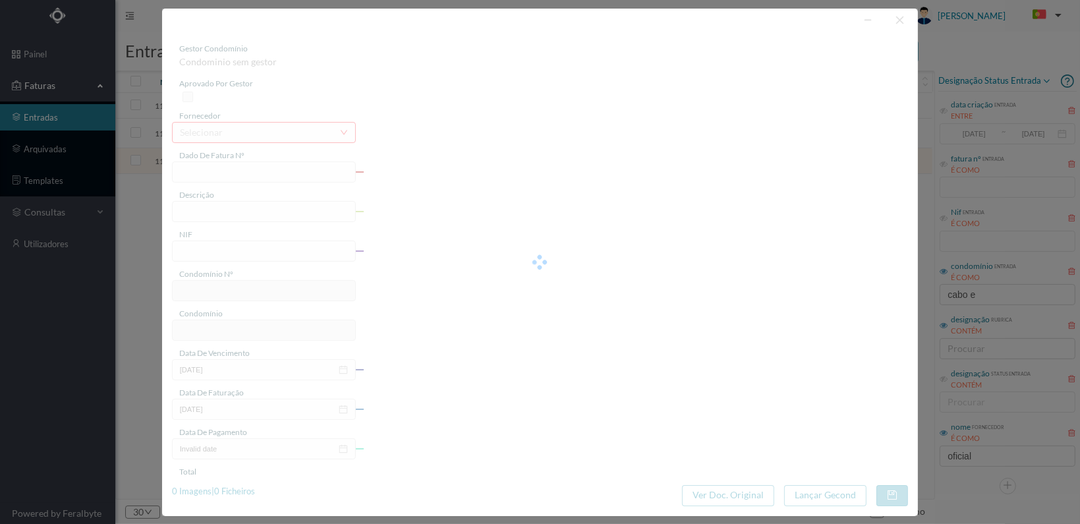
type input "[DATE]"
type input "12.08"
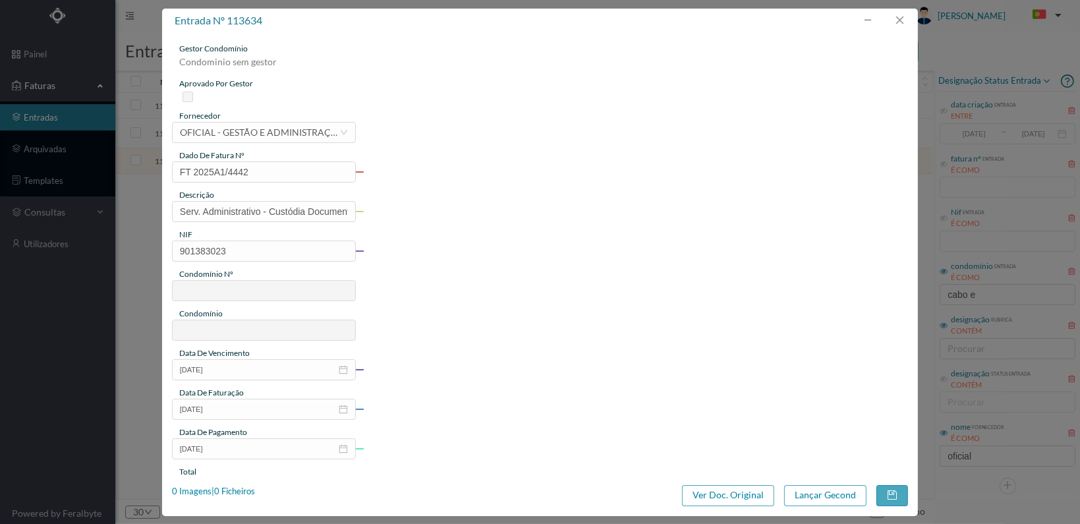
type input "739"
type input "ED. [GEOGRAPHIC_DATA] 470, 488, 552 e 570"
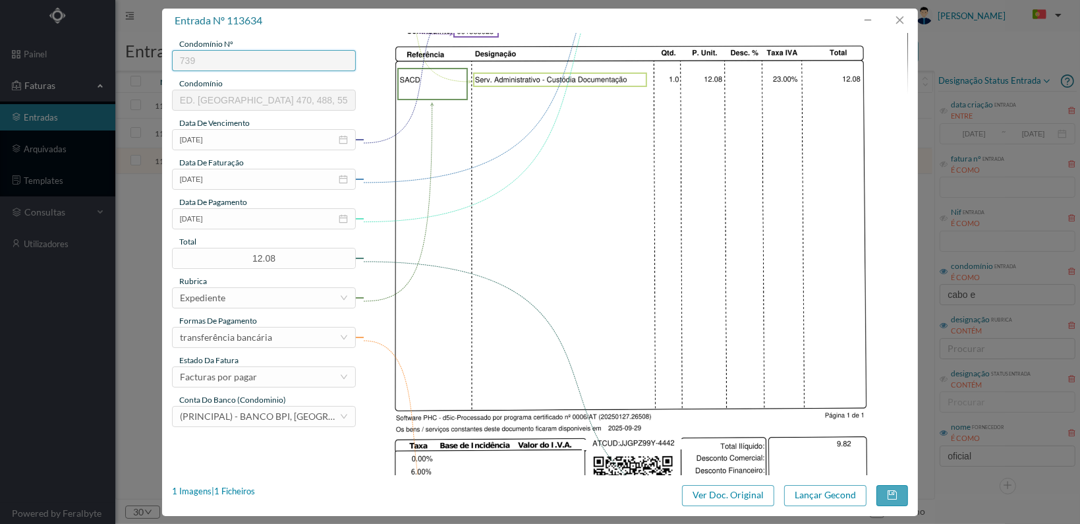
scroll to position [344, 0]
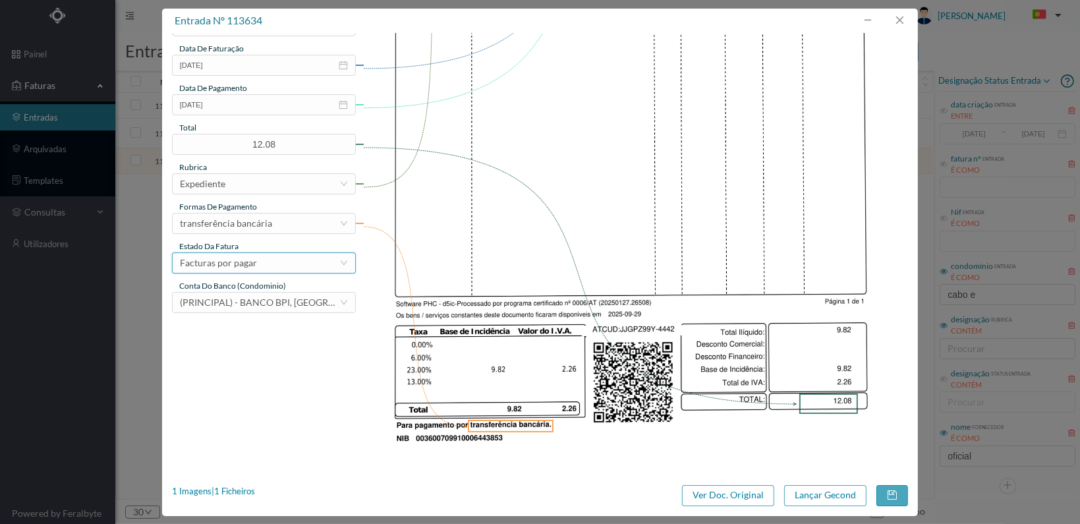
click at [309, 262] on div "Facturas por pagar" at bounding box center [259, 263] width 159 height 20
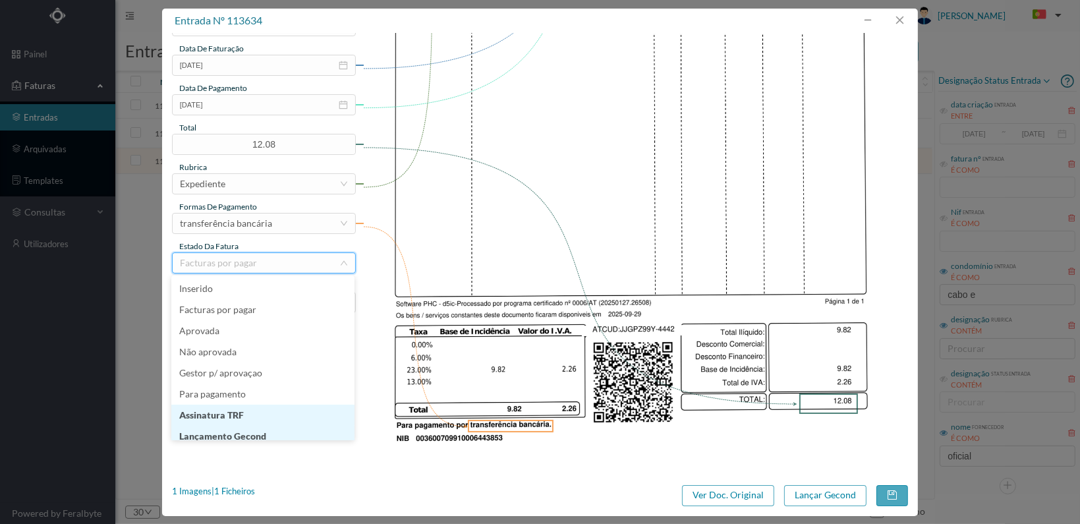
scroll to position [7, 0]
click at [252, 430] on li "Lançamento Gecond" at bounding box center [262, 429] width 183 height 21
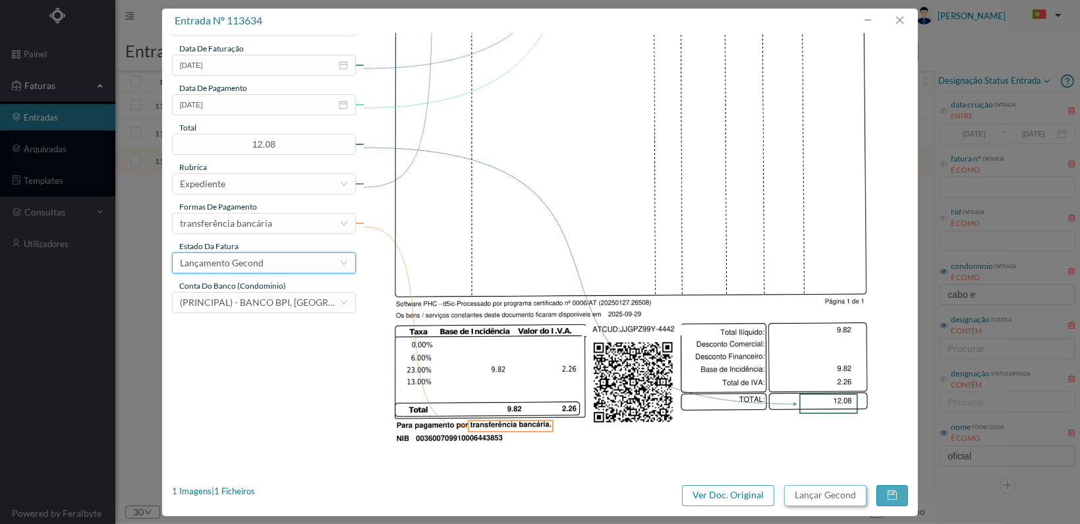
click at [819, 494] on button "Lançar Gecond" at bounding box center [825, 495] width 82 height 21
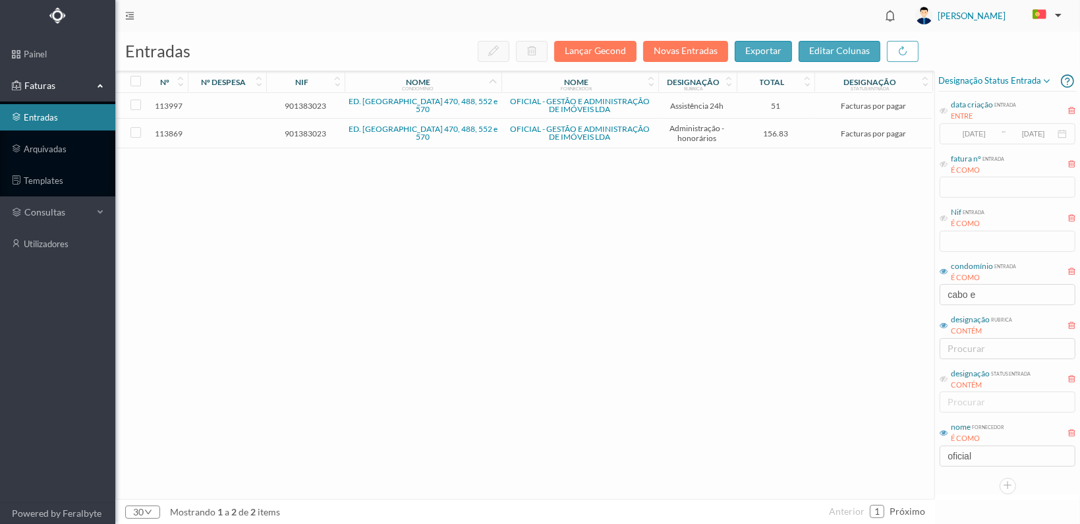
click at [300, 130] on span "901383023" at bounding box center [305, 133] width 72 height 10
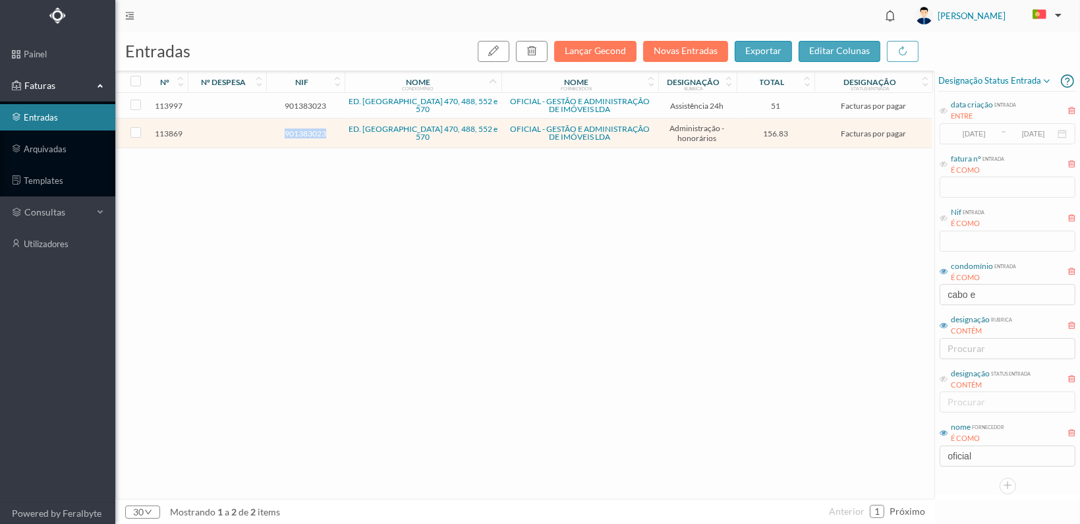
click at [300, 130] on span "901383023" at bounding box center [305, 133] width 72 height 10
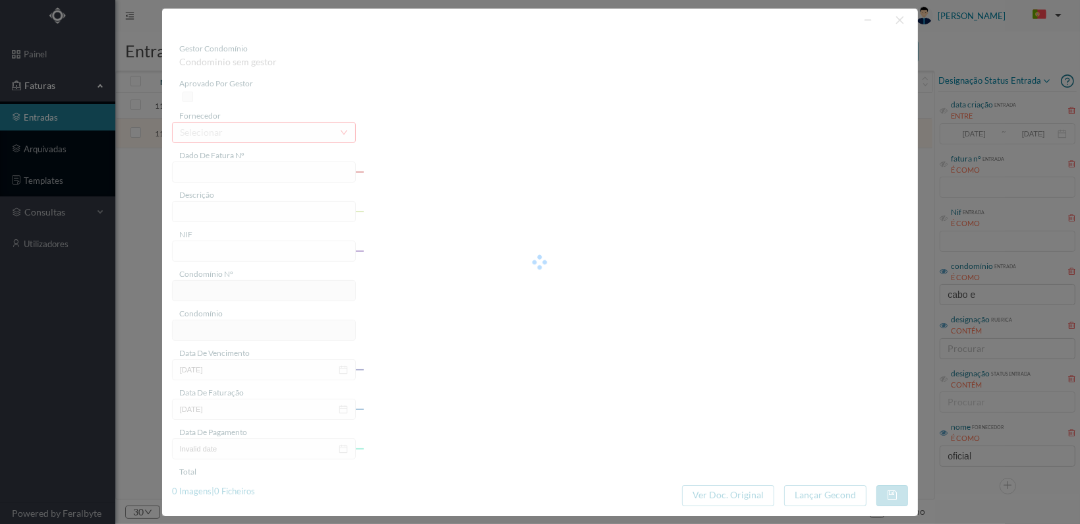
type input "FT 2025A1/4634"
type input "HONORARIOS Outubro de 2025"
type input "901383023"
type input "[DATE]"
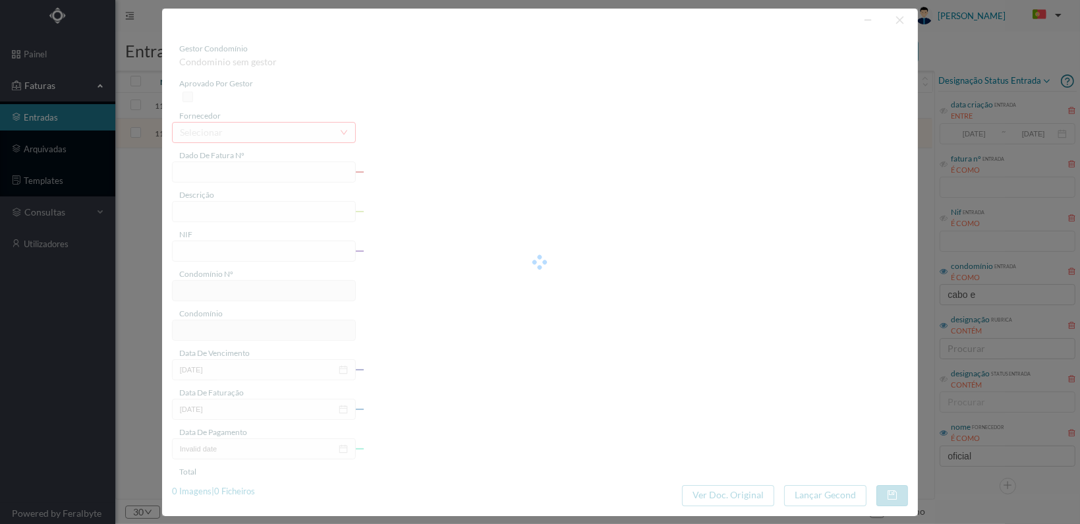
type input "[DATE]"
type input "156.83"
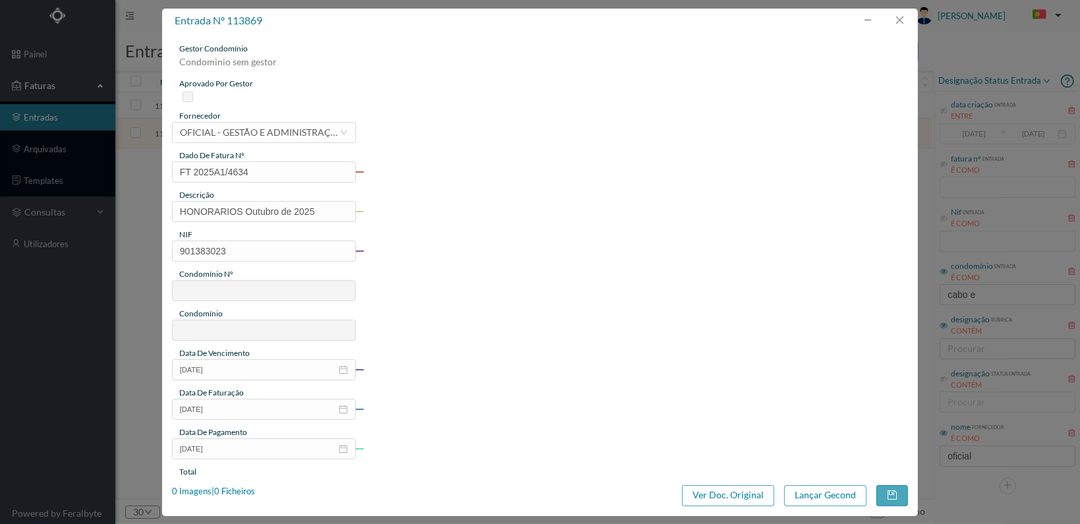
type input "739"
type input "ED. [GEOGRAPHIC_DATA] 470, 488, 552 e 570"
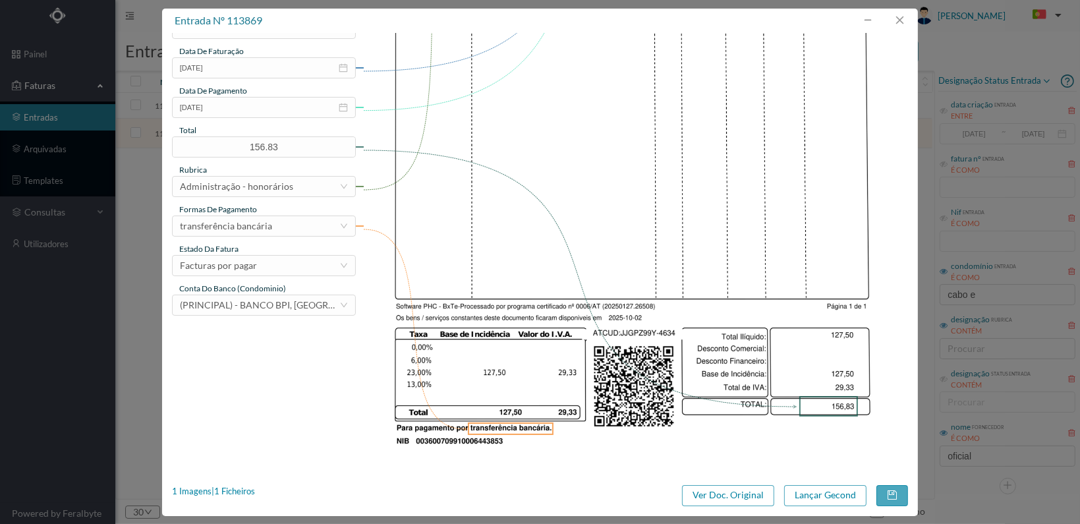
scroll to position [344, 0]
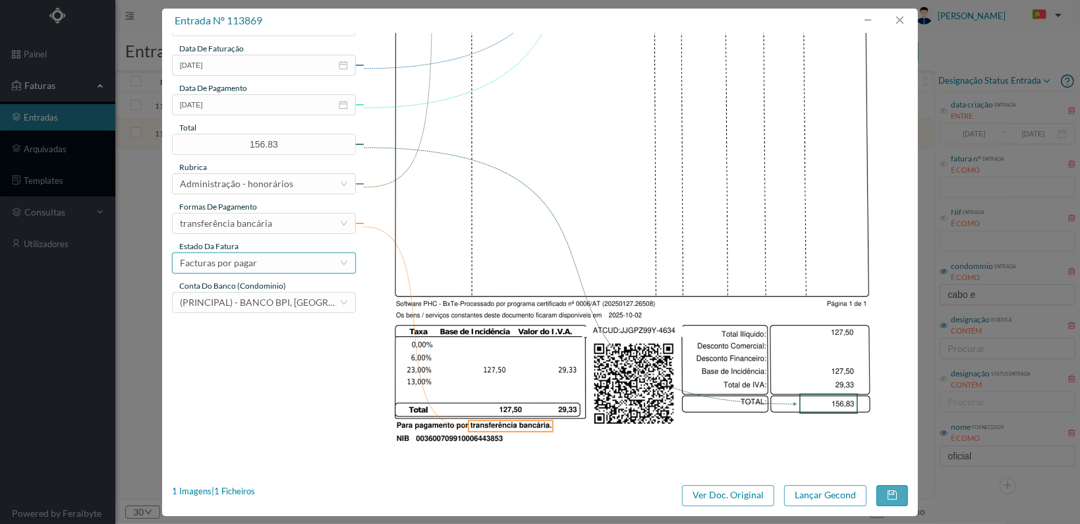
click at [324, 264] on div "Facturas por pagar" at bounding box center [259, 263] width 159 height 20
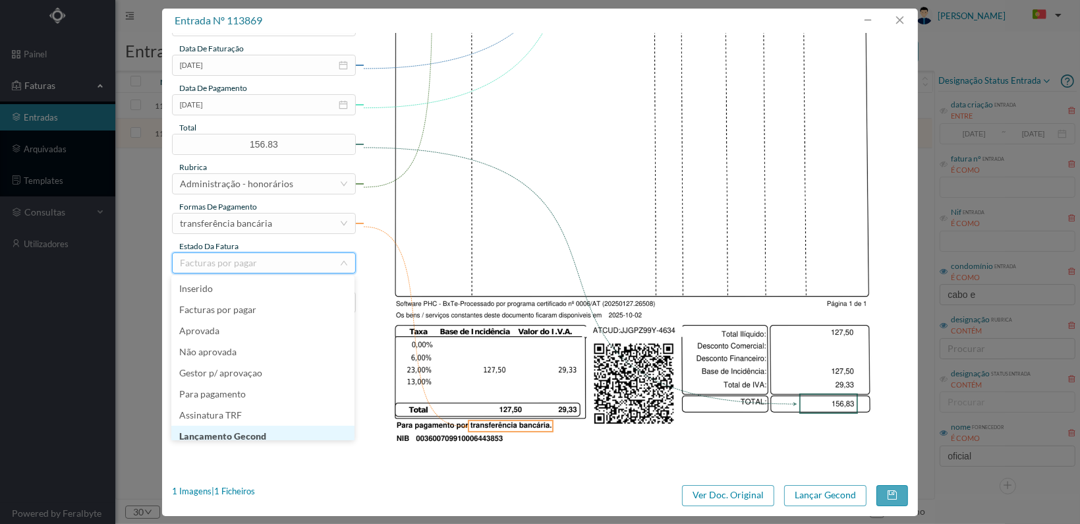
scroll to position [7, 0]
click at [298, 427] on li "Lançamento Gecond" at bounding box center [262, 429] width 183 height 21
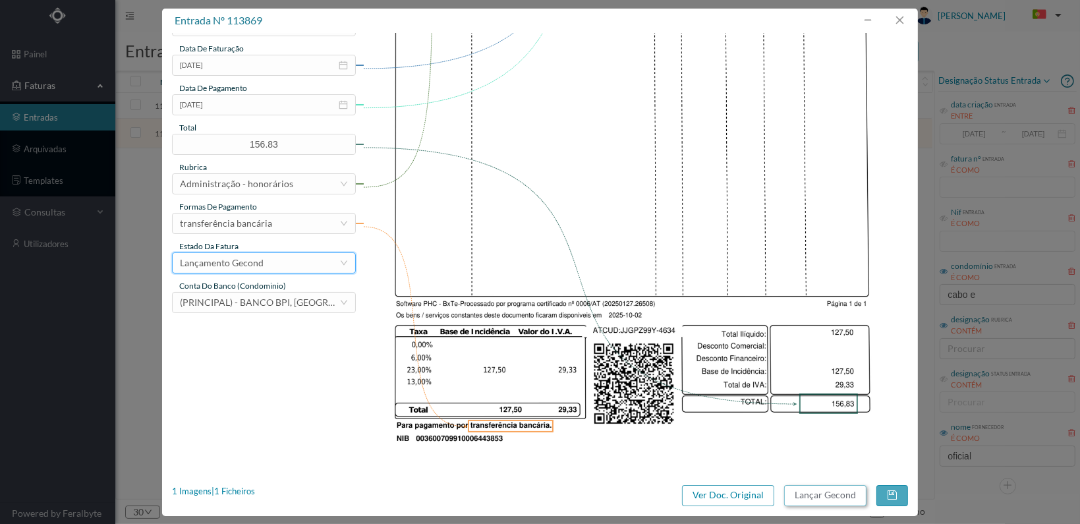
click at [813, 491] on button "Lançar Gecond" at bounding box center [825, 495] width 82 height 21
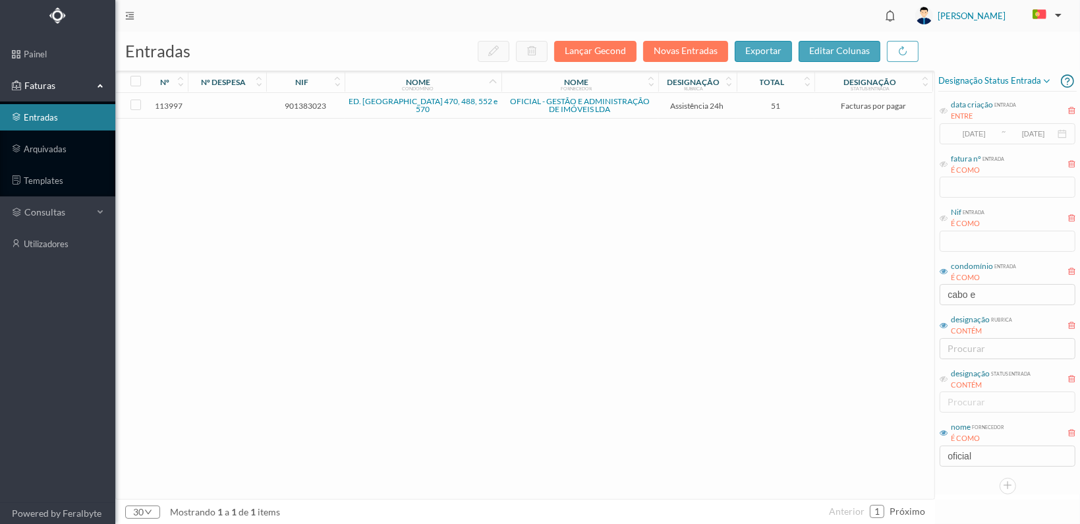
click at [300, 102] on span "901383023" at bounding box center [305, 106] width 72 height 10
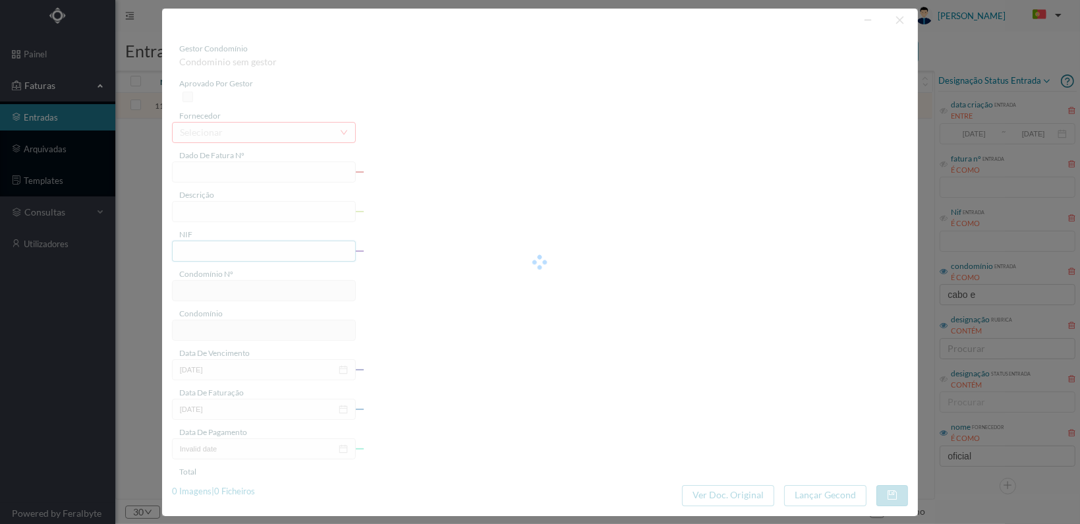
type input "FT 2025A1/4762"
type input "MANUTENÇÃO Outubro de 2025"
type input "901383023"
type input "[DATE]"
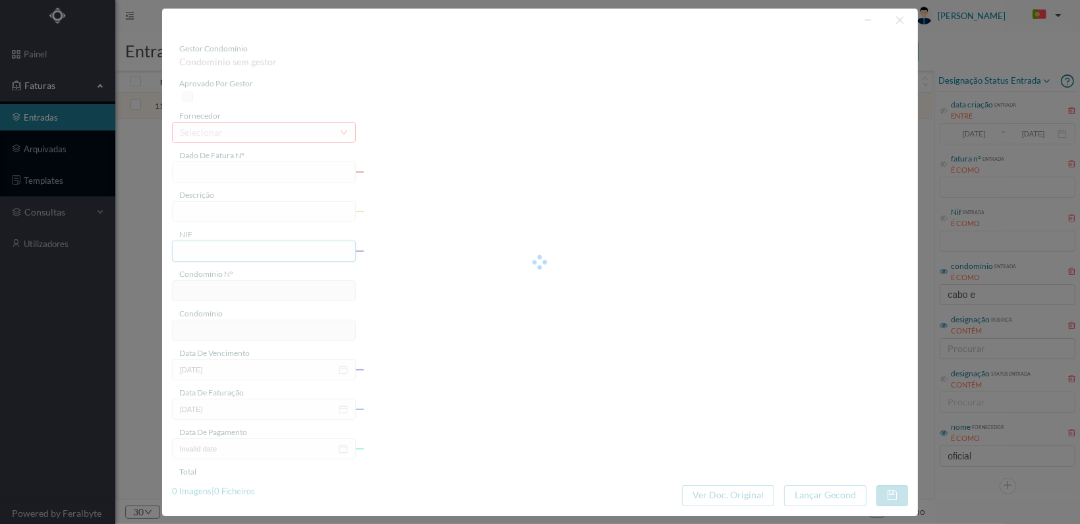
type input "[DATE]"
type input "51.00"
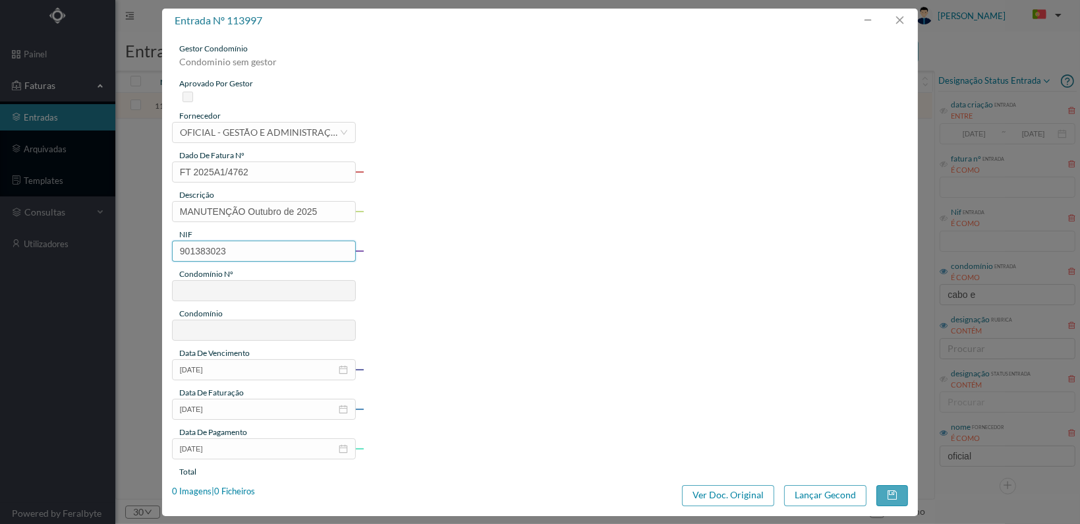
type input "739"
type input "ED. [GEOGRAPHIC_DATA] 470, 488, 552 e 570"
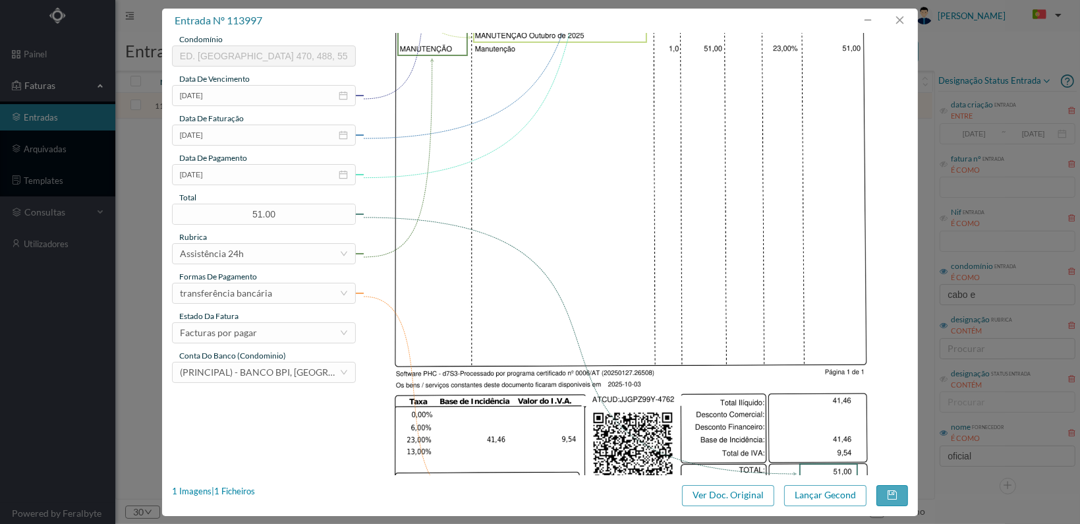
scroll to position [344, 0]
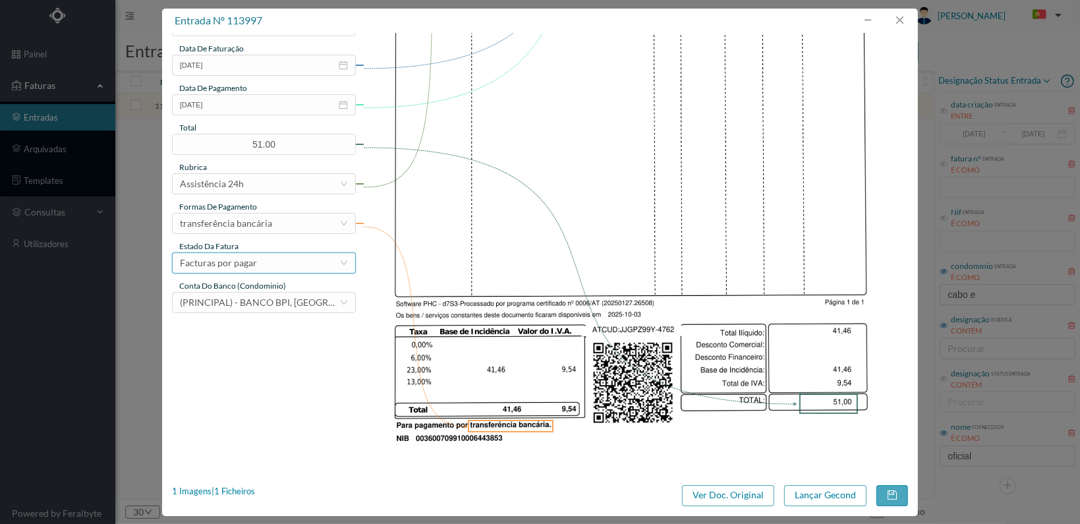
click at [316, 265] on div "Facturas por pagar" at bounding box center [259, 263] width 159 height 20
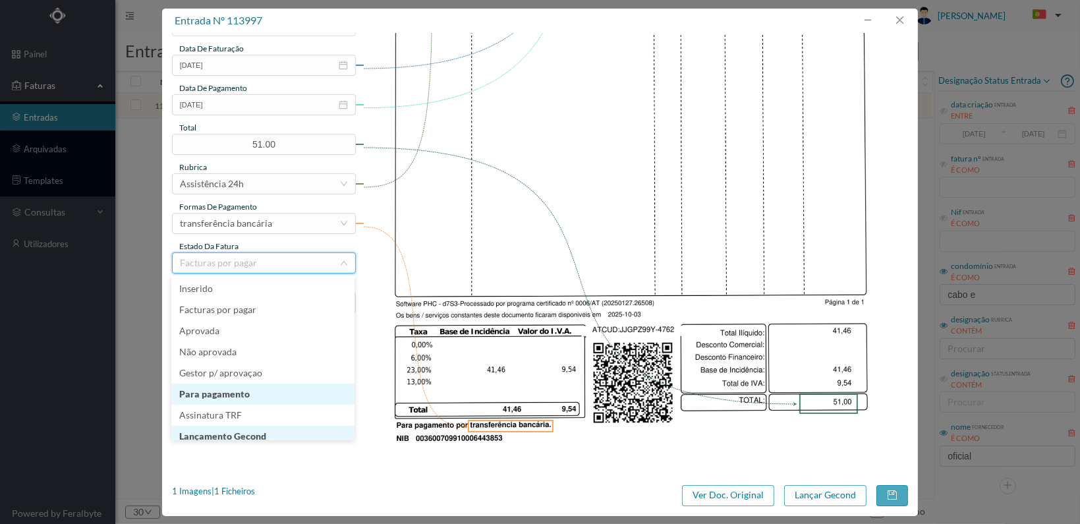
scroll to position [7, 0]
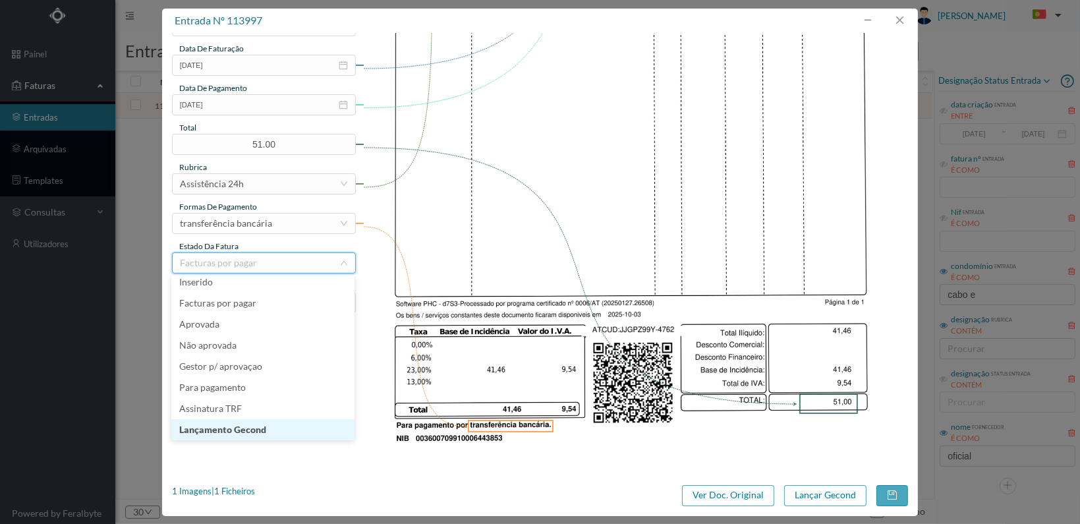
click at [310, 431] on li "Lançamento Gecond" at bounding box center [262, 429] width 183 height 21
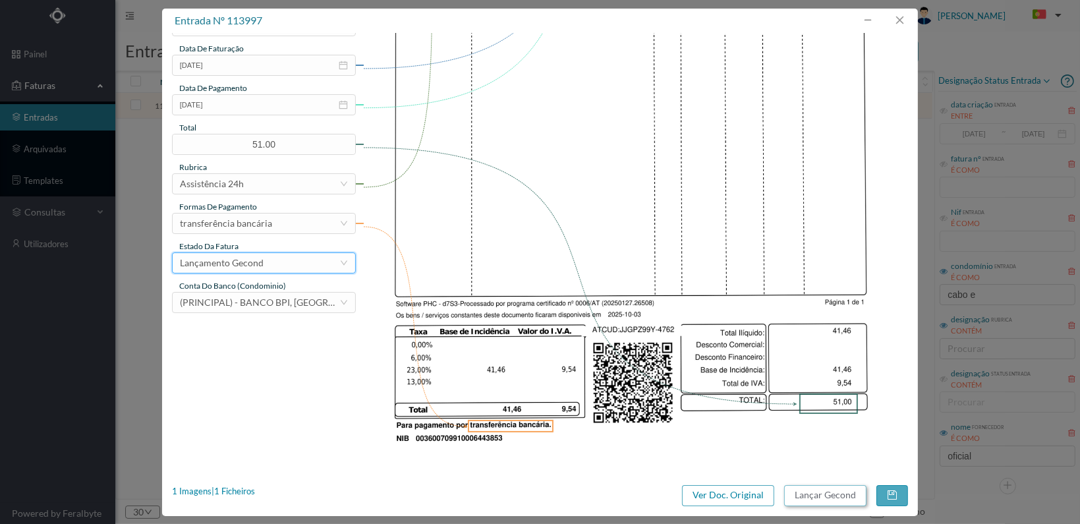
click at [838, 491] on button "Lançar Gecond" at bounding box center [825, 495] width 82 height 21
